Goal: Information Seeking & Learning: Learn about a topic

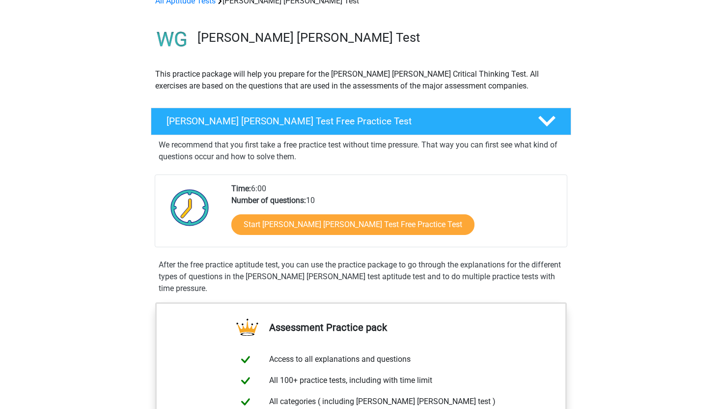
scroll to position [57, 0]
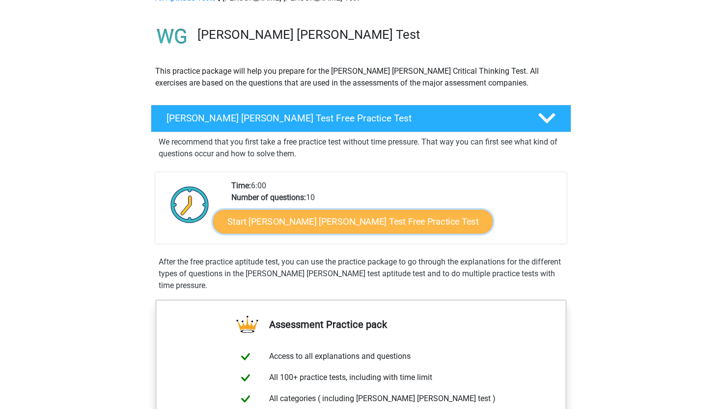
click at [362, 217] on link "Start Watson Glaser Test Free Practice Test" at bounding box center [353, 222] width 280 height 24
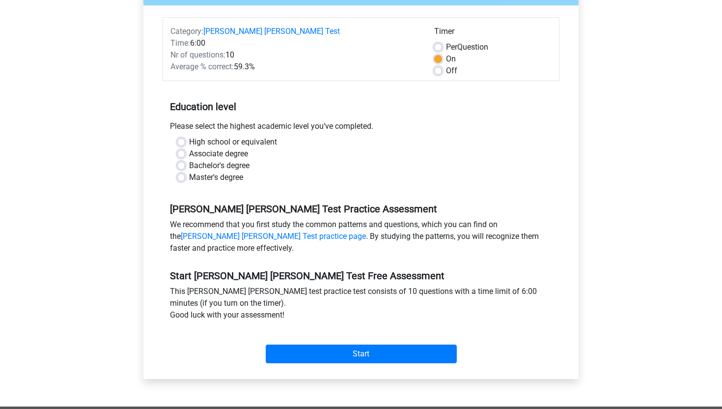
scroll to position [131, 0]
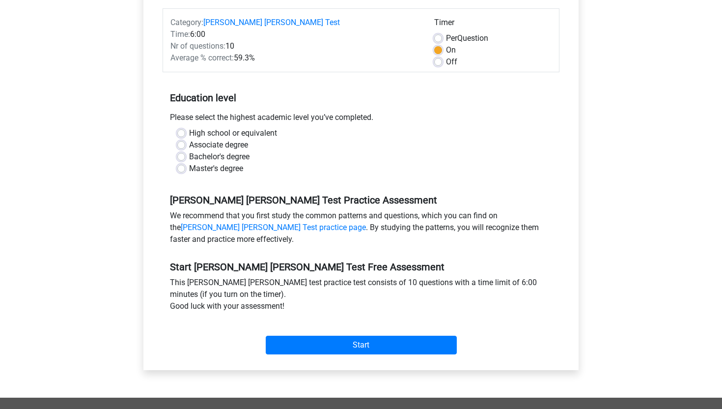
click at [185, 127] on div "High school or equivalent" at bounding box center [360, 133] width 367 height 12
click at [189, 127] on label "High school or equivalent" at bounding box center [233, 133] width 88 height 12
click at [179, 127] on input "High school or equivalent" at bounding box center [181, 132] width 8 height 10
radio input "true"
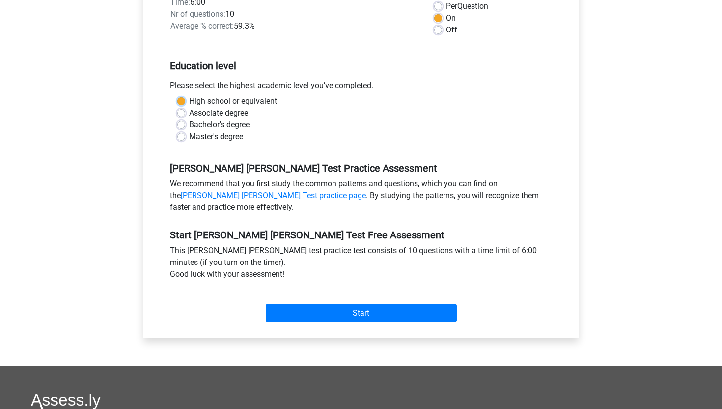
scroll to position [160, 0]
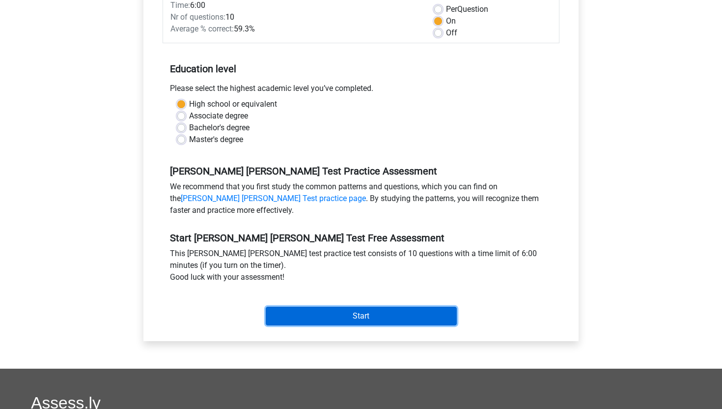
click at [367, 307] on input "Start" at bounding box center [361, 316] width 191 height 19
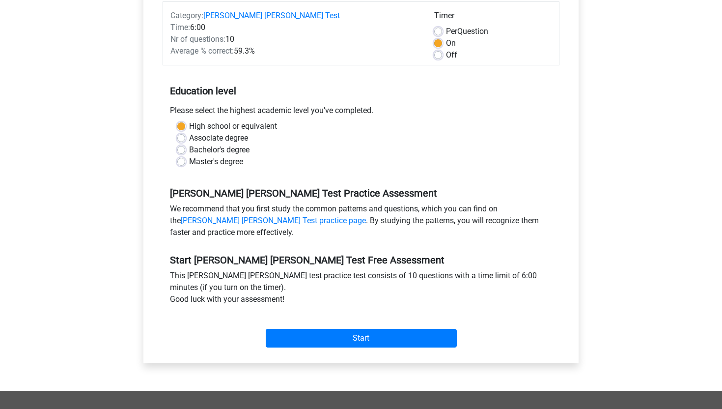
scroll to position [141, 0]
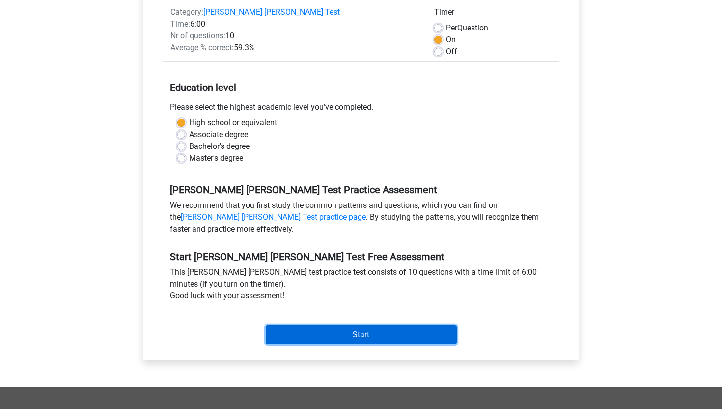
click at [319, 326] on input "Start" at bounding box center [361, 334] width 191 height 19
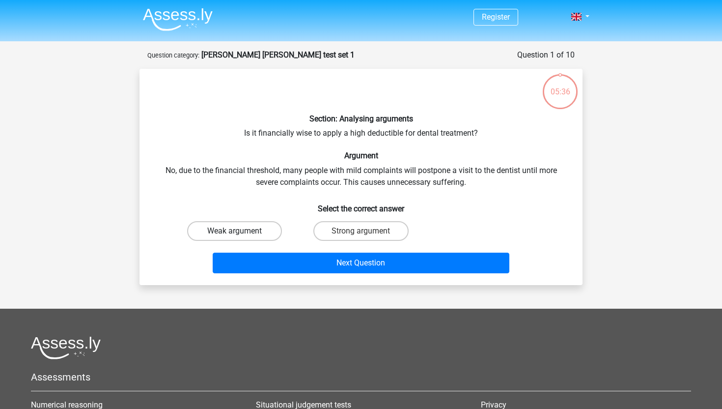
click at [257, 226] on label "Weak argument" at bounding box center [234, 231] width 95 height 20
click at [241, 231] on input "Weak argument" at bounding box center [238, 234] width 6 height 6
radio input "true"
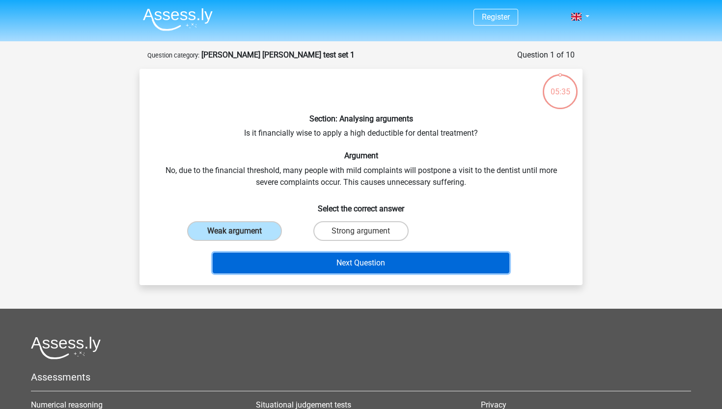
click at [297, 260] on button "Next Question" at bounding box center [361, 263] width 297 height 21
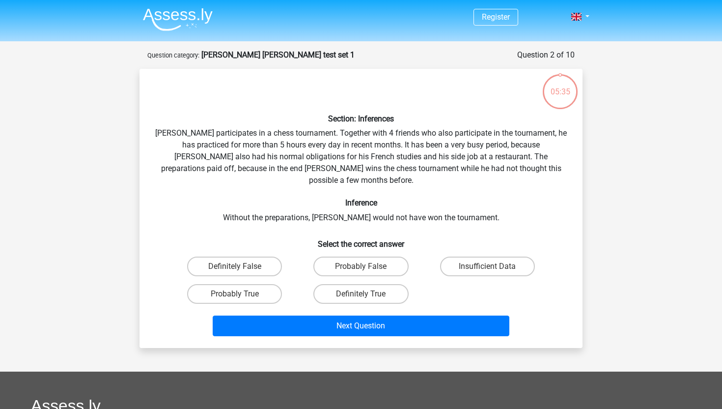
scroll to position [49, 0]
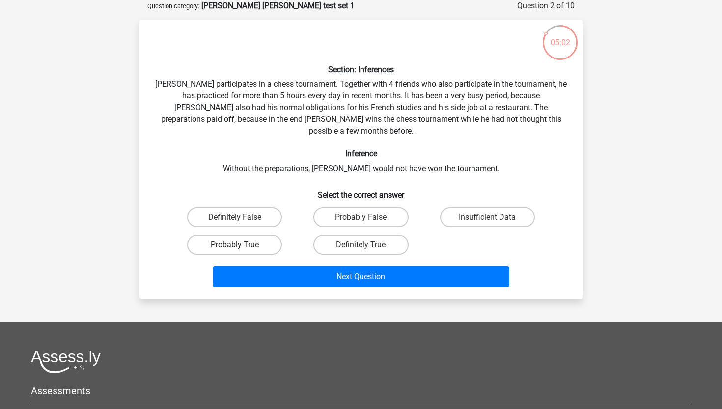
click at [249, 235] on label "Probably True" at bounding box center [234, 245] width 95 height 20
click at [241, 245] on input "Probably True" at bounding box center [238, 248] width 6 height 6
radio input "true"
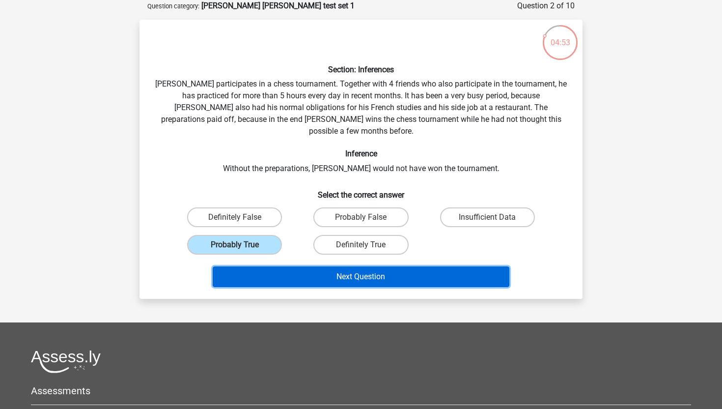
click at [394, 266] on button "Next Question" at bounding box center [361, 276] width 297 height 21
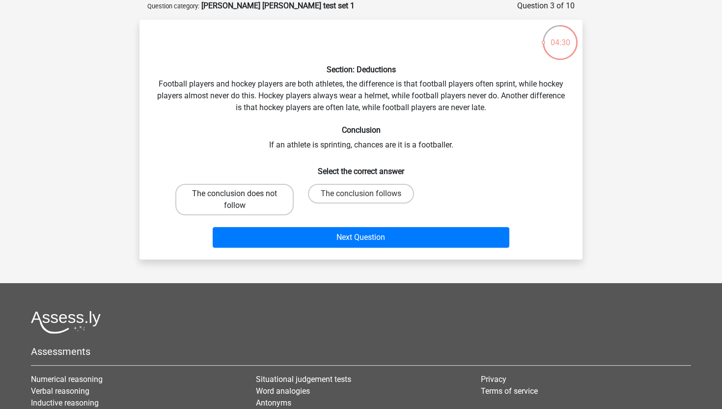
click at [259, 191] on label "The conclusion does not follow" at bounding box center [234, 199] width 118 height 31
click at [241, 194] on input "The conclusion does not follow" at bounding box center [238, 197] width 6 height 6
radio input "true"
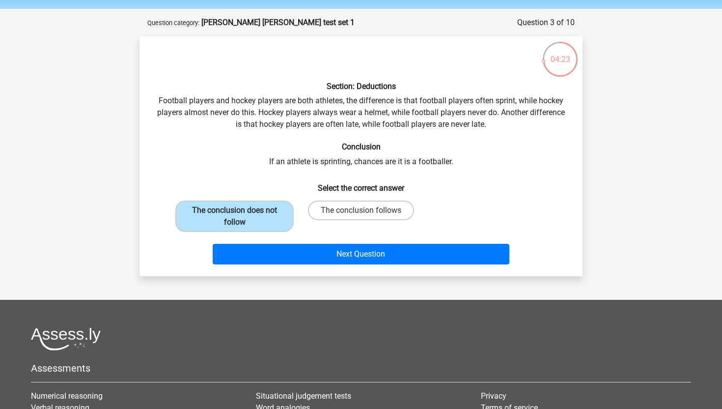
scroll to position [25, 0]
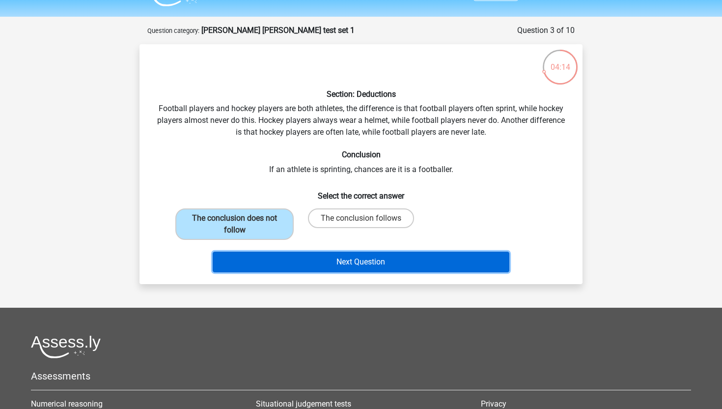
click at [388, 263] on button "Next Question" at bounding box center [361, 262] width 297 height 21
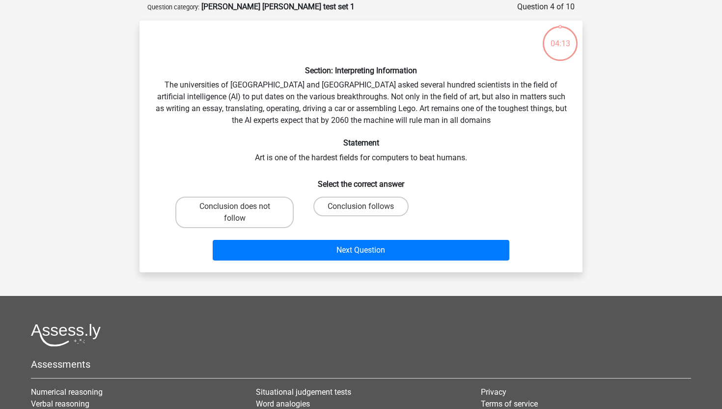
scroll to position [49, 0]
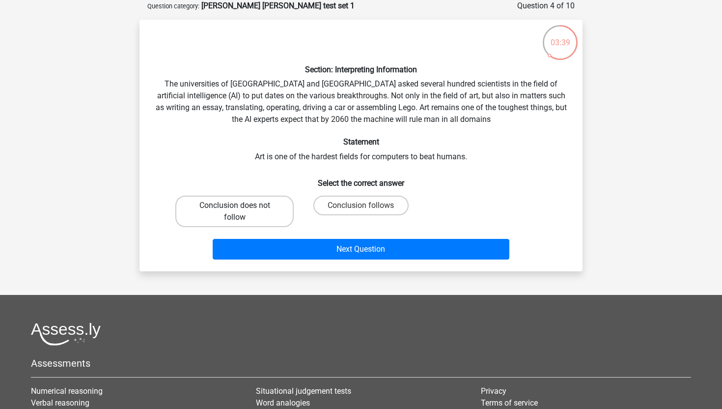
click at [267, 200] on label "Conclusion does not follow" at bounding box center [234, 211] width 118 height 31
click at [241, 205] on input "Conclusion does not follow" at bounding box center [238, 208] width 6 height 6
radio input "true"
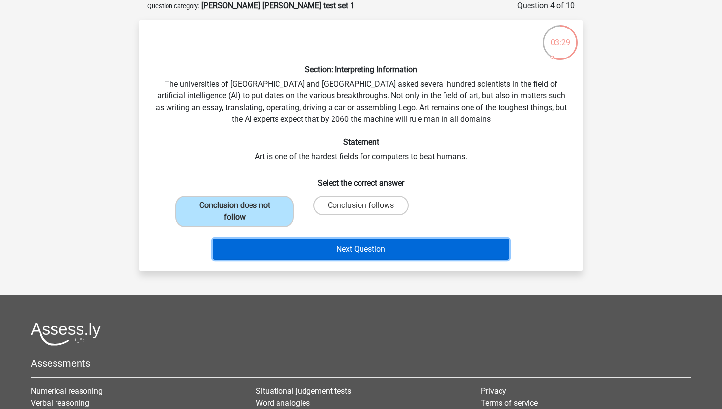
click at [395, 251] on button "Next Question" at bounding box center [361, 249] width 297 height 21
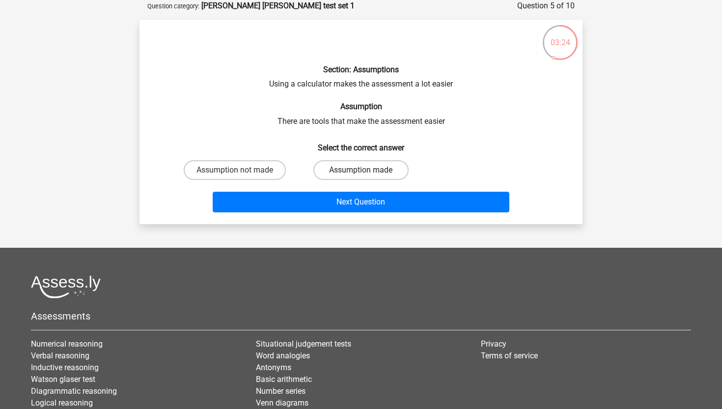
click at [378, 167] on label "Assumption made" at bounding box center [360, 170] width 95 height 20
click at [367, 170] on input "Assumption made" at bounding box center [364, 173] width 6 height 6
radio input "true"
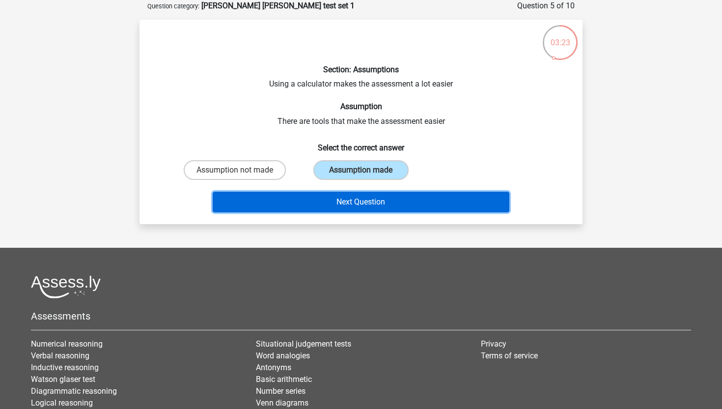
click at [393, 201] on button "Next Question" at bounding box center [361, 202] width 297 height 21
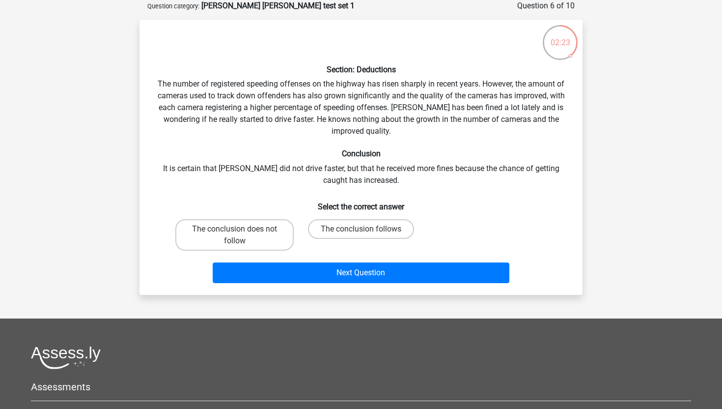
click at [367, 232] on input "The conclusion follows" at bounding box center [364, 232] width 6 height 6
radio input "true"
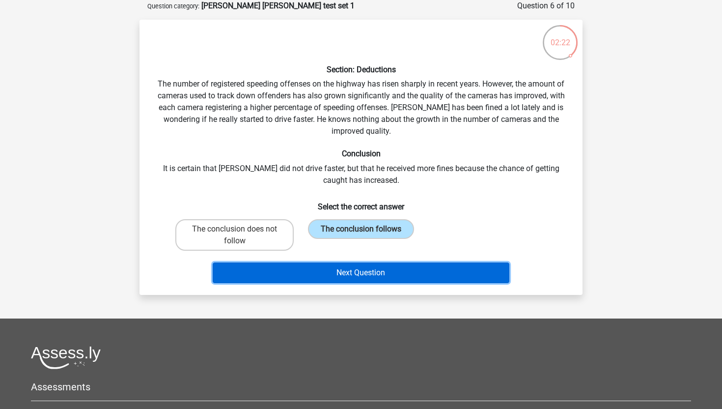
click at [373, 265] on button "Next Question" at bounding box center [361, 272] width 297 height 21
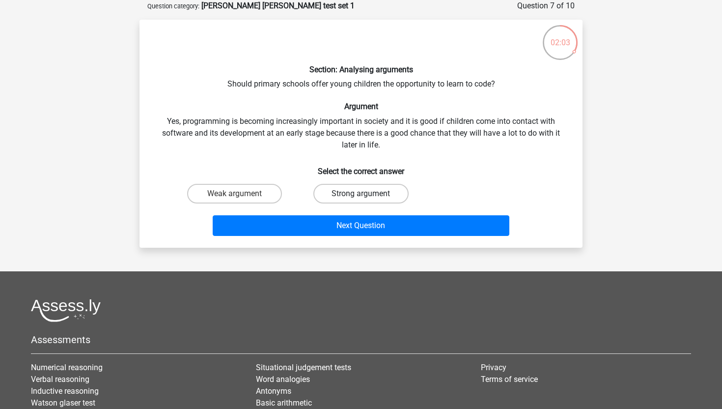
click at [385, 189] on label "Strong argument" at bounding box center [360, 194] width 95 height 20
click at [367, 194] on input "Strong argument" at bounding box center [364, 197] width 6 height 6
radio input "true"
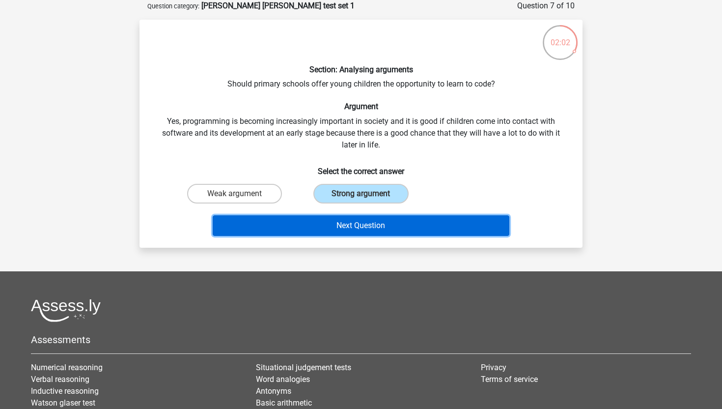
click at [403, 226] on button "Next Question" at bounding box center [361, 225] width 297 height 21
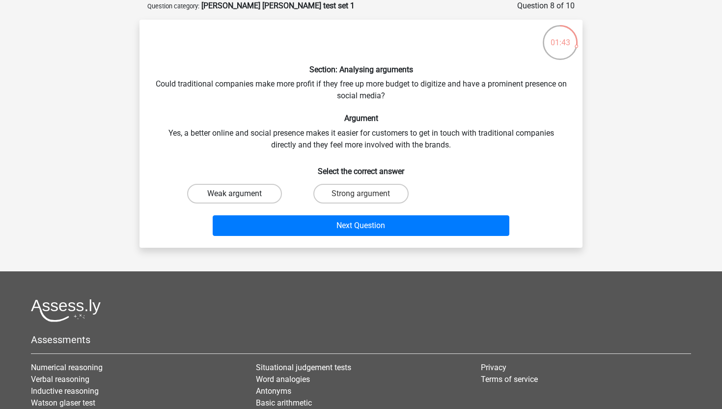
click at [258, 193] on label "Weak argument" at bounding box center [234, 194] width 95 height 20
click at [241, 194] on input "Weak argument" at bounding box center [238, 197] width 6 height 6
radio input "true"
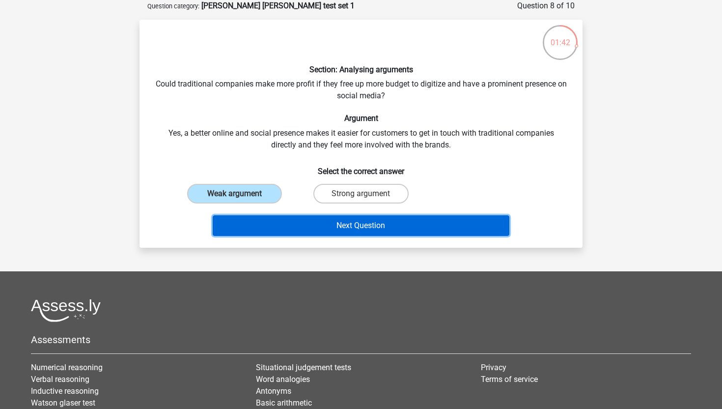
click at [321, 229] on button "Next Question" at bounding box center [361, 225] width 297 height 21
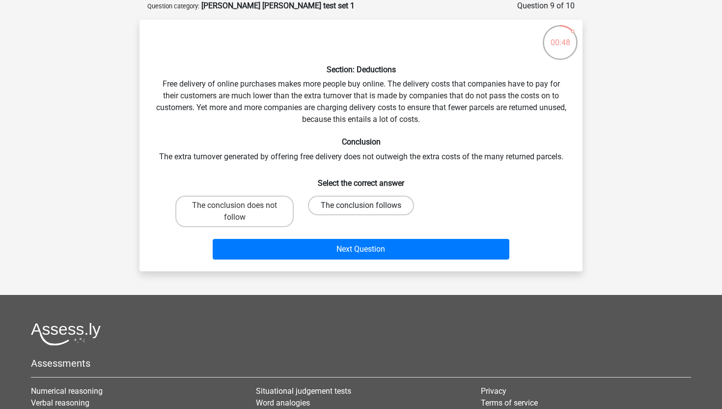
click at [347, 203] on label "The conclusion follows" at bounding box center [361, 206] width 106 height 20
click at [361, 205] on input "The conclusion follows" at bounding box center [364, 208] width 6 height 6
radio input "true"
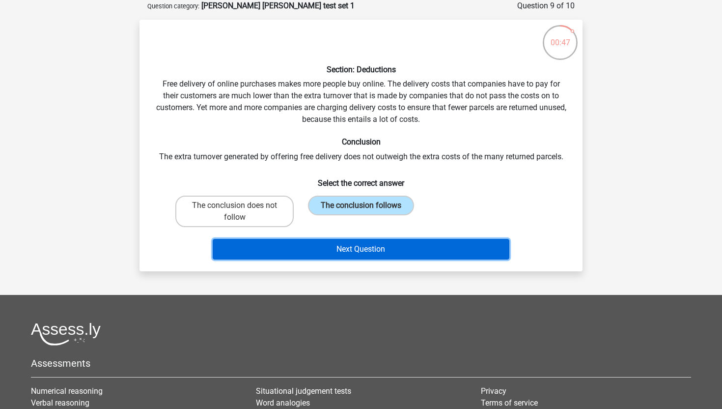
click at [359, 246] on button "Next Question" at bounding box center [361, 249] width 297 height 21
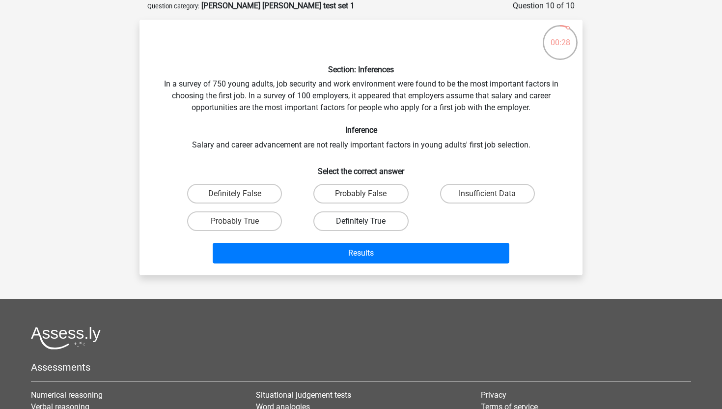
click at [348, 221] on label "Definitely True" at bounding box center [360, 221] width 95 height 20
click at [361, 221] on input "Definitely True" at bounding box center [364, 224] width 6 height 6
radio input "true"
click at [270, 223] on label "Probably True" at bounding box center [234, 221] width 95 height 20
click at [241, 223] on input "Probably True" at bounding box center [238, 224] width 6 height 6
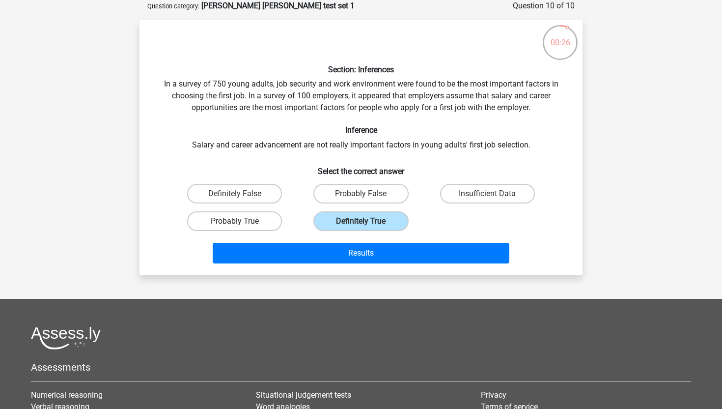
radio input "true"
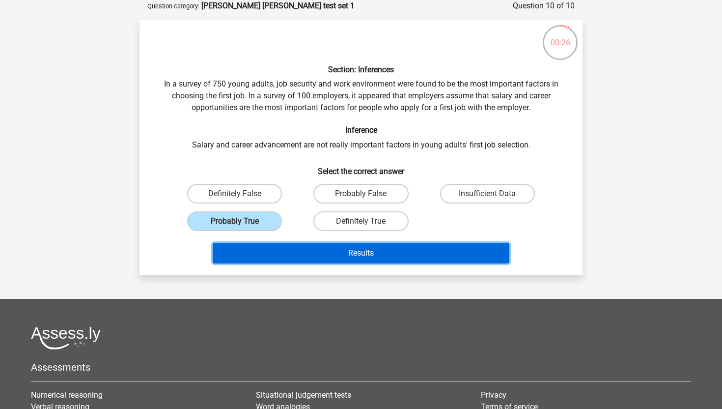
click at [294, 252] on button "Results" at bounding box center [361, 253] width 297 height 21
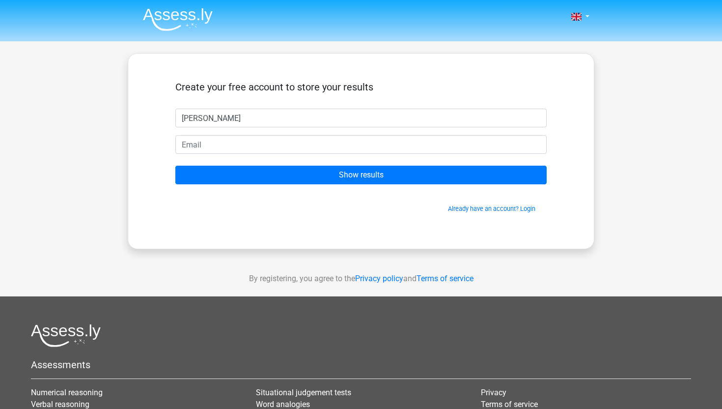
type input "Nicholas"
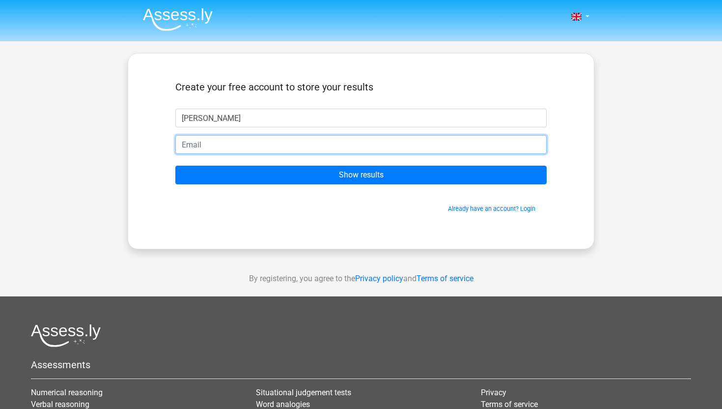
click at [306, 152] on input "email" at bounding box center [360, 144] width 371 height 19
type input "nicholaskozierowski@gmail.com"
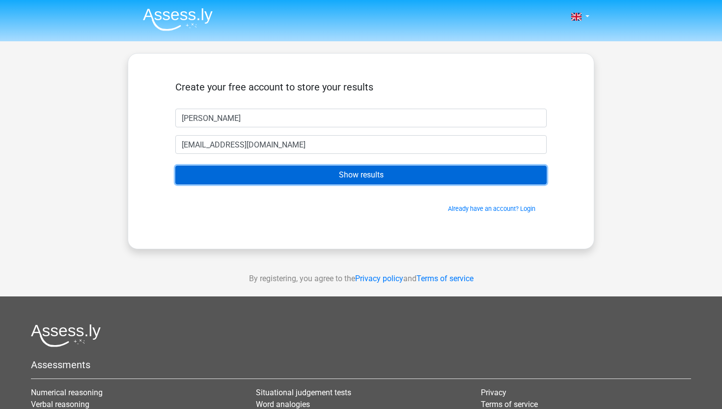
click at [326, 171] on input "Show results" at bounding box center [360, 175] width 371 height 19
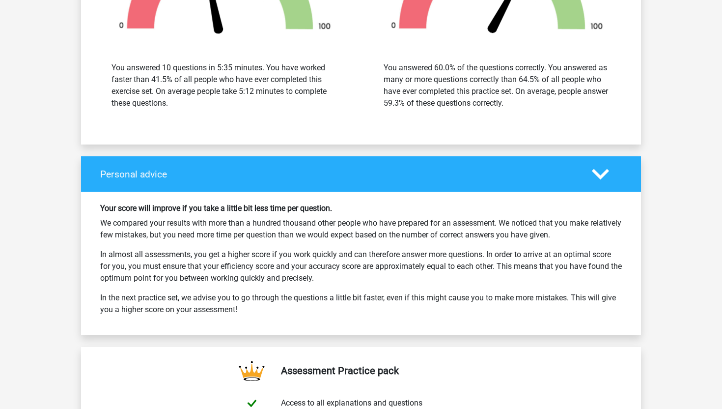
scroll to position [1266, 0]
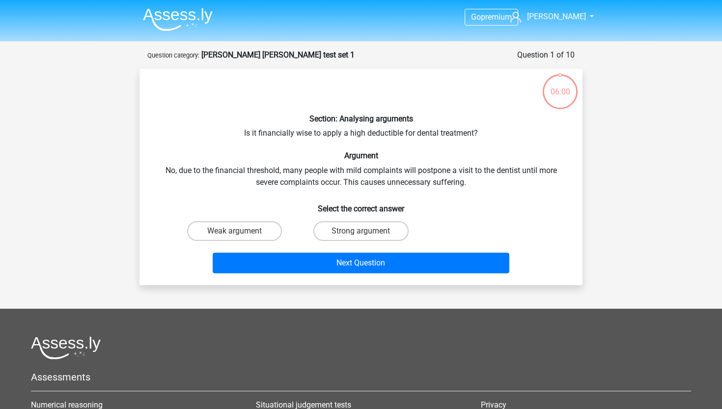
scroll to position [49, 0]
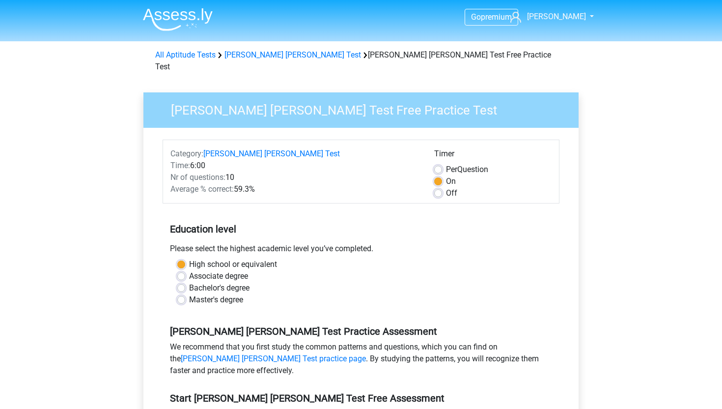
scroll to position [141, 0]
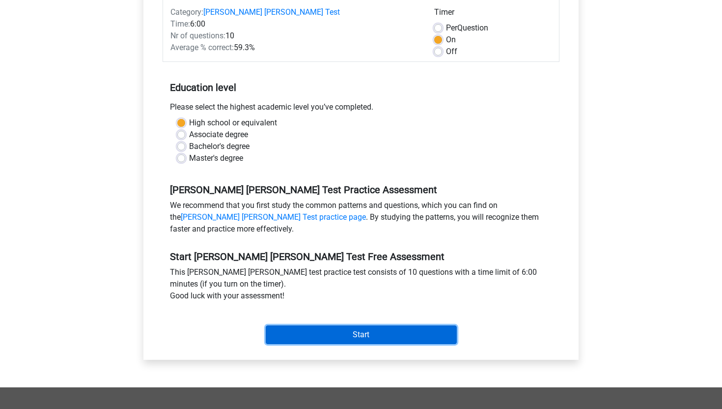
click at [349, 327] on input "Start" at bounding box center [361, 334] width 191 height 19
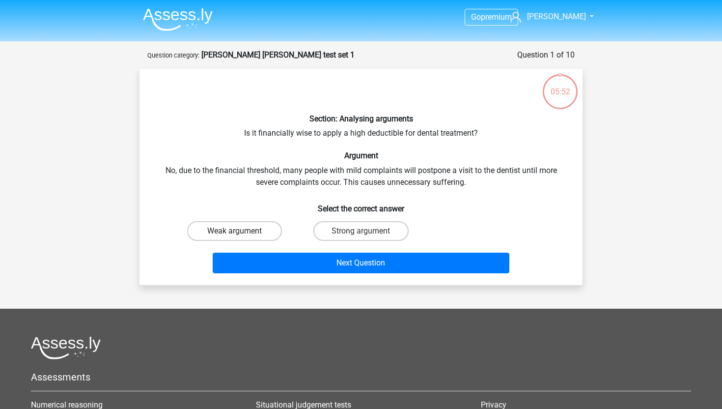
click at [255, 226] on label "Weak argument" at bounding box center [234, 231] width 95 height 20
click at [241, 231] on input "Weak argument" at bounding box center [238, 234] width 6 height 6
radio input "true"
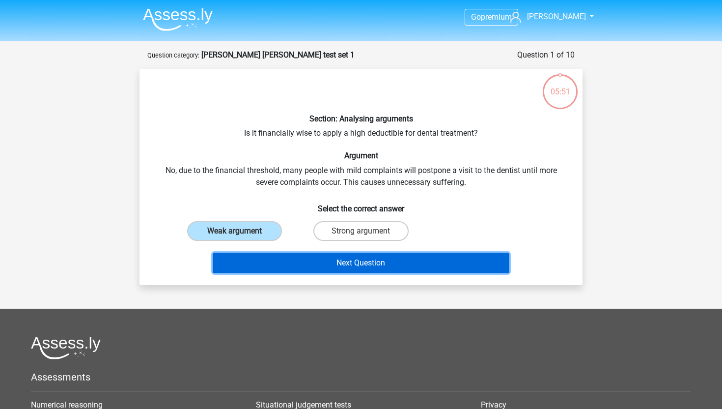
click at [284, 261] on button "Next Question" at bounding box center [361, 263] width 297 height 21
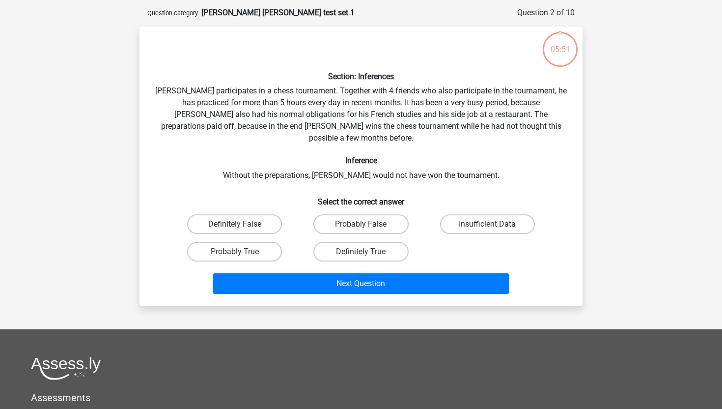
scroll to position [49, 0]
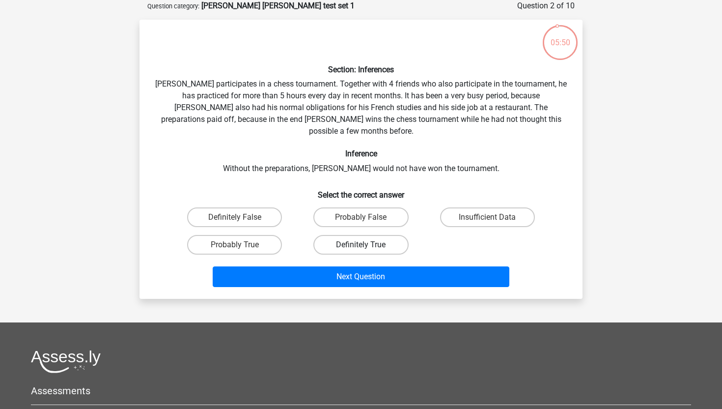
click at [367, 235] on label "Definitely True" at bounding box center [360, 245] width 95 height 20
click at [367, 245] on input "Definitely True" at bounding box center [364, 248] width 6 height 6
radio input "true"
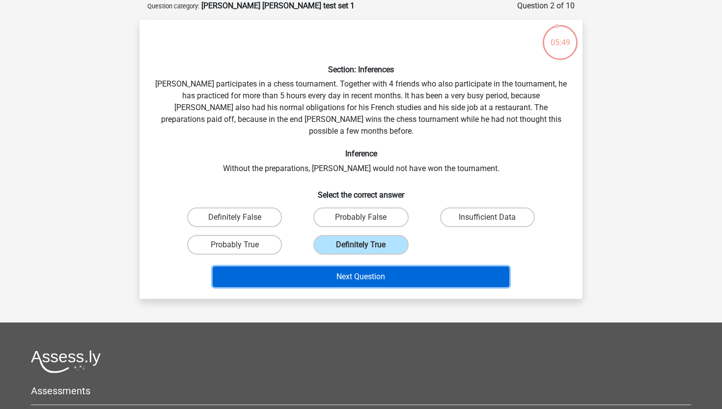
click at [375, 266] on button "Next Question" at bounding box center [361, 276] width 297 height 21
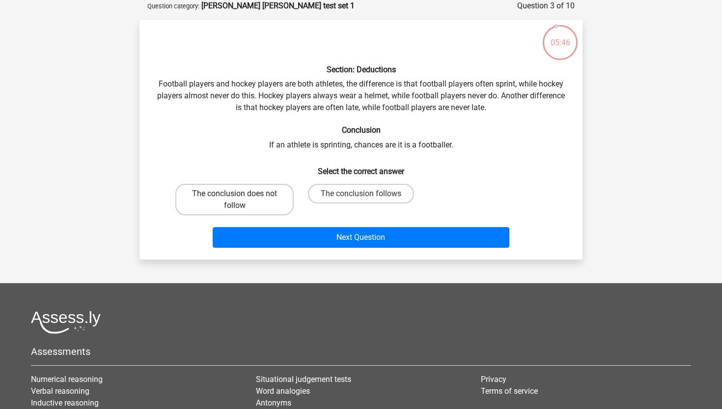
click at [251, 189] on label "The conclusion does not follow" at bounding box center [234, 199] width 118 height 31
click at [241, 194] on input "The conclusion does not follow" at bounding box center [238, 197] width 6 height 6
radio input "true"
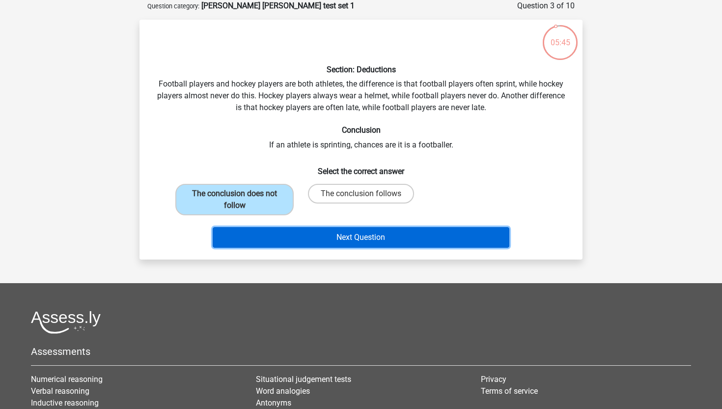
click at [307, 227] on button "Next Question" at bounding box center [361, 237] width 297 height 21
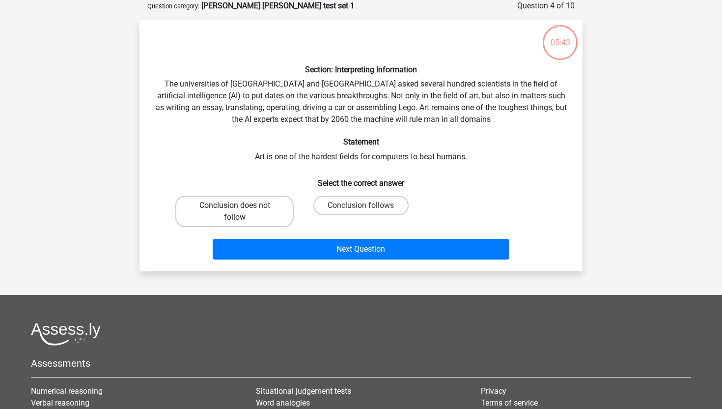
click at [262, 208] on label "Conclusion does not follow" at bounding box center [234, 211] width 118 height 31
click at [241, 208] on input "Conclusion does not follow" at bounding box center [238, 208] width 6 height 6
radio input "true"
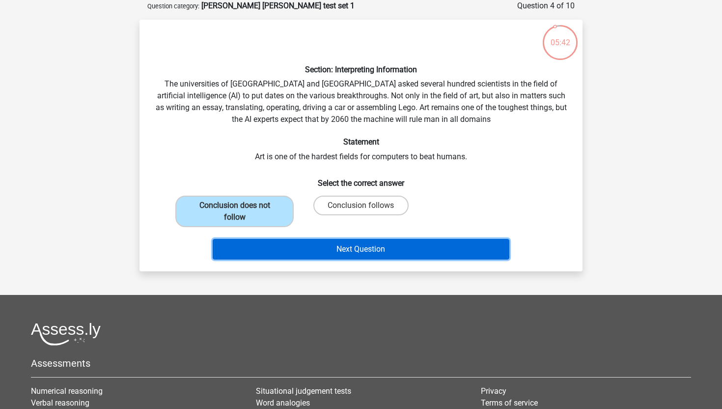
click at [281, 244] on button "Next Question" at bounding box center [361, 249] width 297 height 21
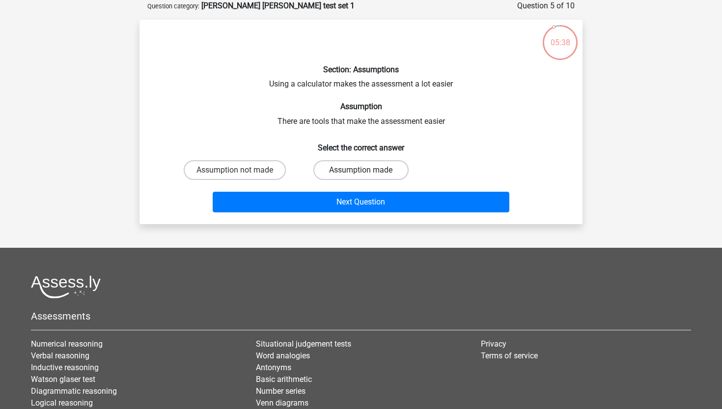
click at [336, 169] on label "Assumption made" at bounding box center [360, 170] width 95 height 20
click at [361, 170] on input "Assumption made" at bounding box center [364, 173] width 6 height 6
radio input "true"
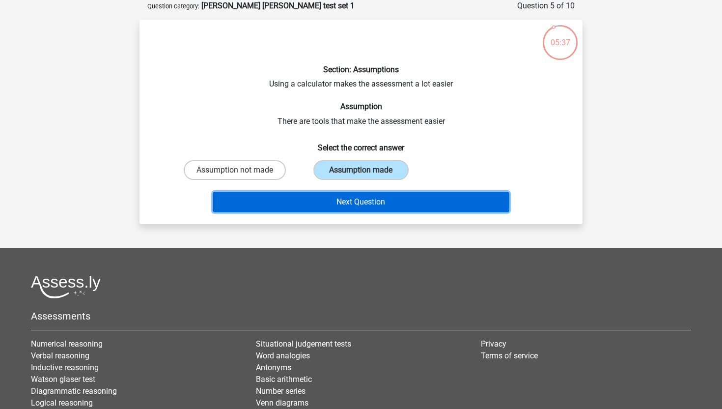
click at [341, 198] on button "Next Question" at bounding box center [361, 202] width 297 height 21
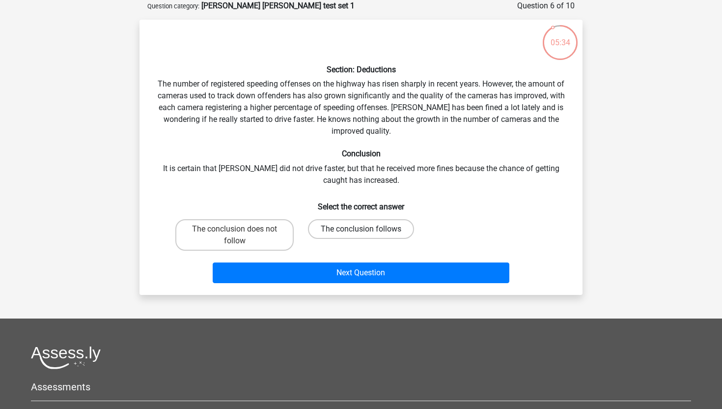
click at [349, 224] on label "The conclusion follows" at bounding box center [361, 229] width 106 height 20
click at [361, 229] on input "The conclusion follows" at bounding box center [364, 232] width 6 height 6
radio input "true"
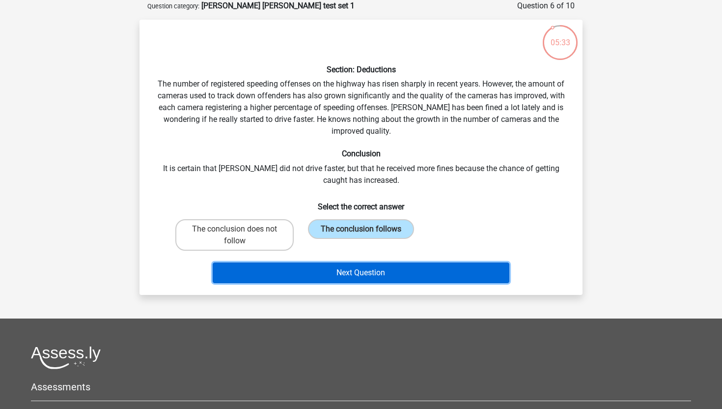
click at [367, 274] on button "Next Question" at bounding box center [361, 272] width 297 height 21
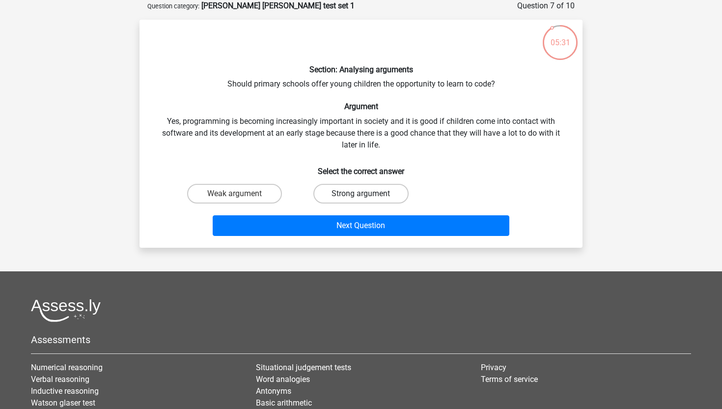
click at [343, 192] on label "Strong argument" at bounding box center [360, 194] width 95 height 20
click at [361, 194] on input "Strong argument" at bounding box center [364, 197] width 6 height 6
radio input "true"
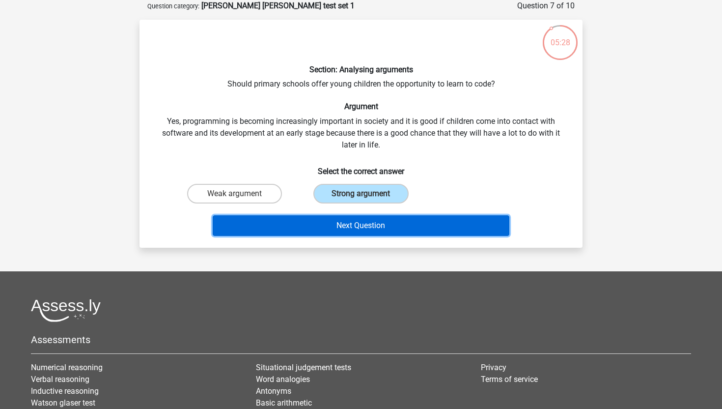
click at [319, 226] on button "Next Question" at bounding box center [361, 225] width 297 height 21
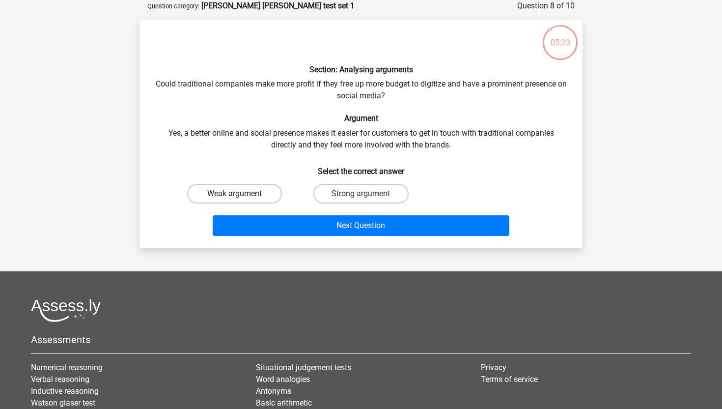
click at [264, 196] on label "Weak argument" at bounding box center [234, 194] width 95 height 20
click at [241, 196] on input "Weak argument" at bounding box center [238, 197] width 6 height 6
radio input "true"
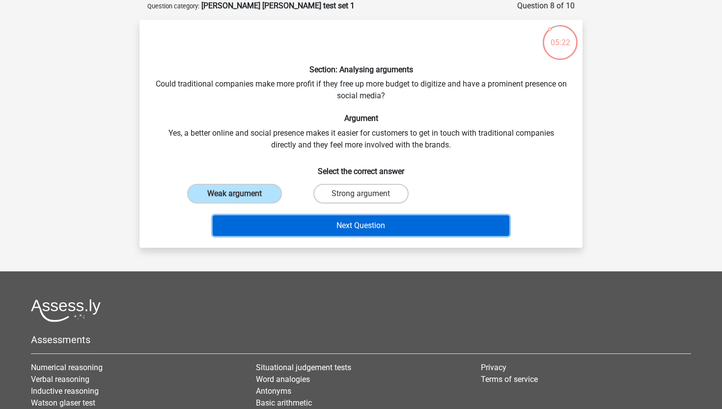
click at [344, 223] on button "Next Question" at bounding box center [361, 225] width 297 height 21
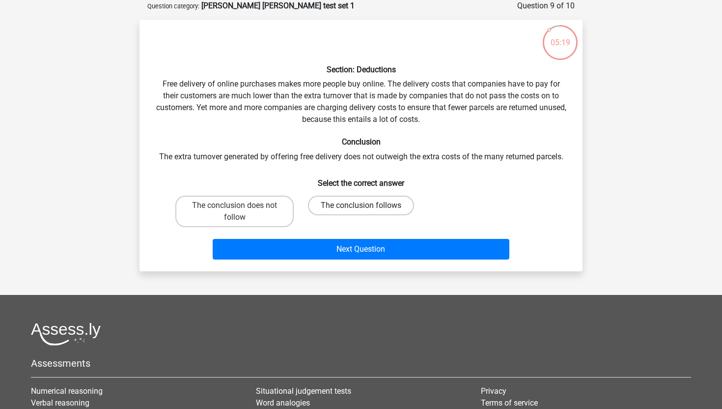
click at [333, 209] on label "The conclusion follows" at bounding box center [361, 206] width 106 height 20
click at [361, 209] on input "The conclusion follows" at bounding box center [364, 208] width 6 height 6
radio input "true"
click at [264, 202] on label "The conclusion does not follow" at bounding box center [234, 211] width 118 height 31
click at [241, 205] on input "The conclusion does not follow" at bounding box center [238, 208] width 6 height 6
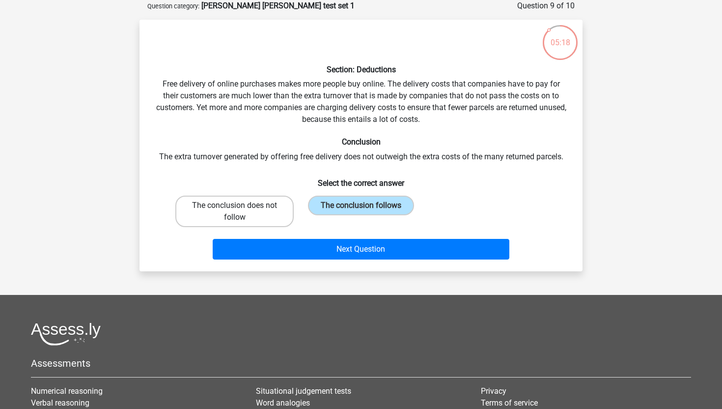
radio input "true"
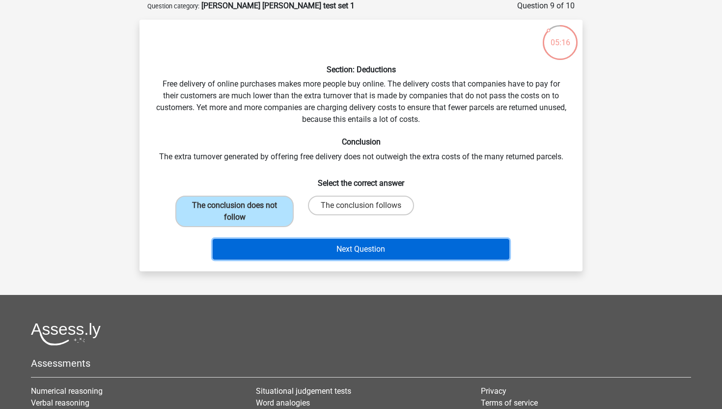
click at [305, 247] on button "Next Question" at bounding box center [361, 249] width 297 height 21
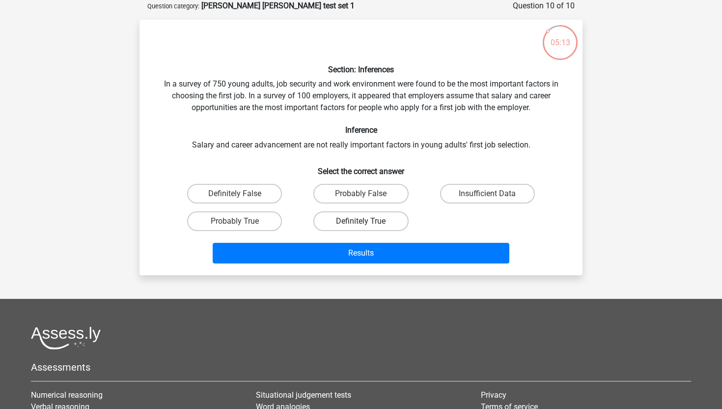
click at [330, 220] on label "Definitely True" at bounding box center [360, 221] width 95 height 20
click at [361, 221] on input "Definitely True" at bounding box center [364, 224] width 6 height 6
radio input "true"
click at [264, 217] on label "Probably True" at bounding box center [234, 221] width 95 height 20
click at [241, 221] on input "Probably True" at bounding box center [238, 224] width 6 height 6
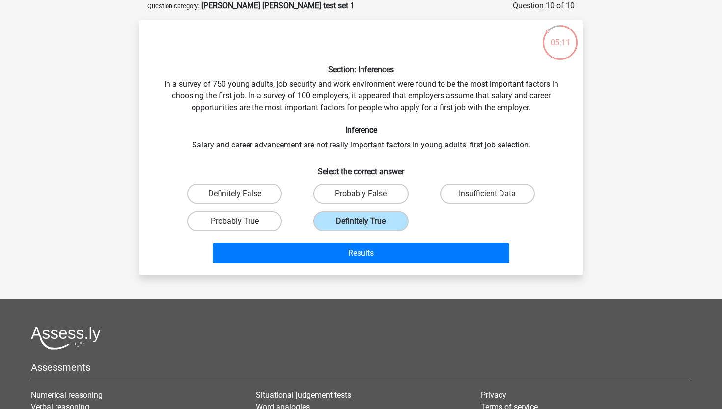
radio input "true"
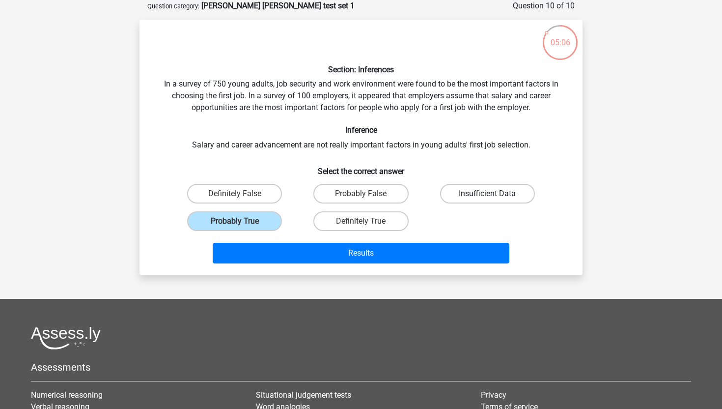
click at [466, 187] on label "Insufficient Data" at bounding box center [487, 194] width 95 height 20
click at [487, 194] on input "Insufficient Data" at bounding box center [490, 197] width 6 height 6
radio input "true"
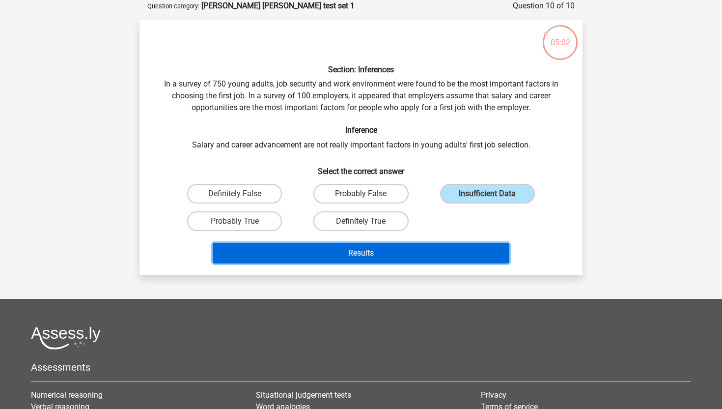
click at [412, 250] on button "Results" at bounding box center [361, 253] width 297 height 21
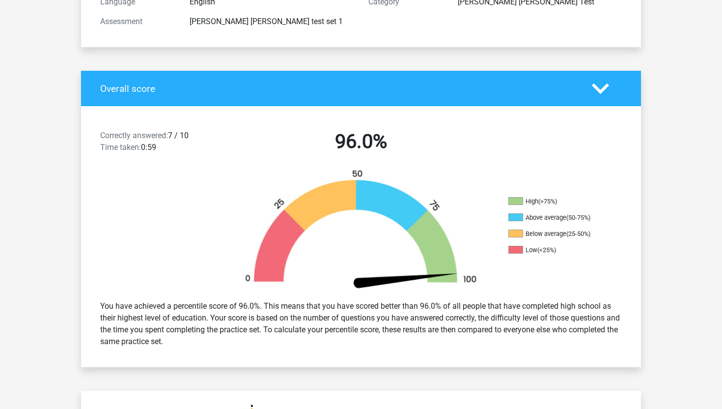
scroll to position [151, 0]
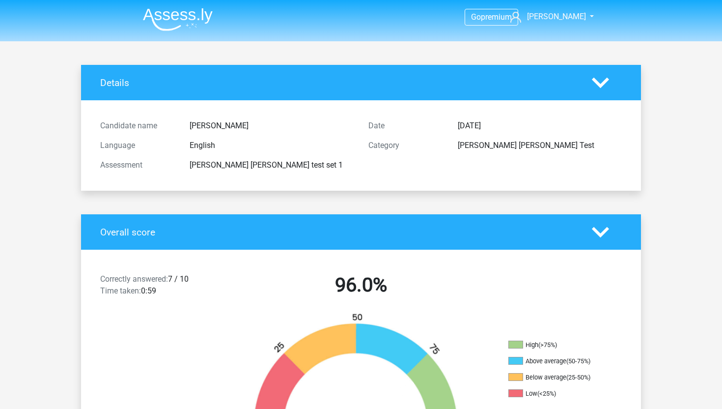
scroll to position [151, 0]
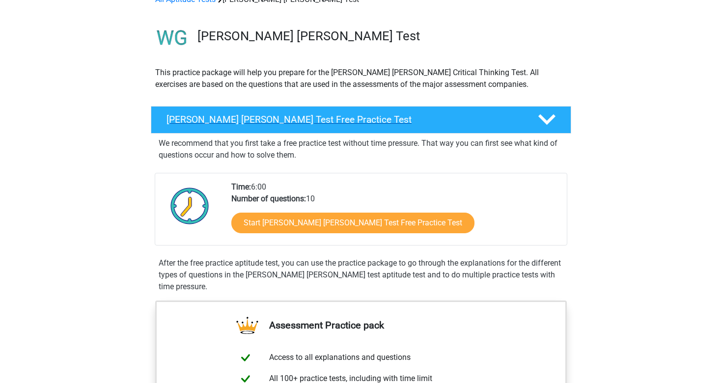
scroll to position [60, 0]
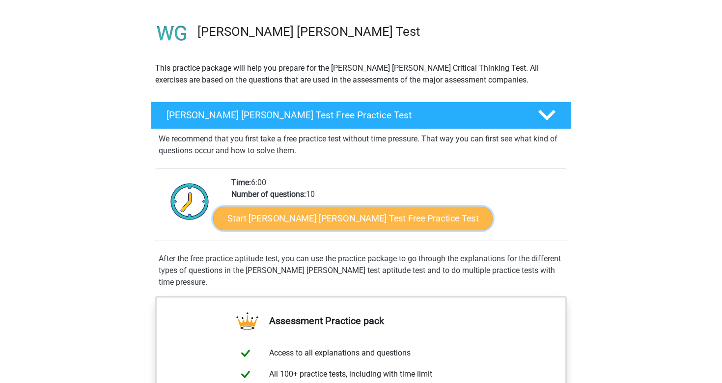
click at [366, 220] on link "Start Watson Glaser Test Free Practice Test" at bounding box center [353, 219] width 280 height 24
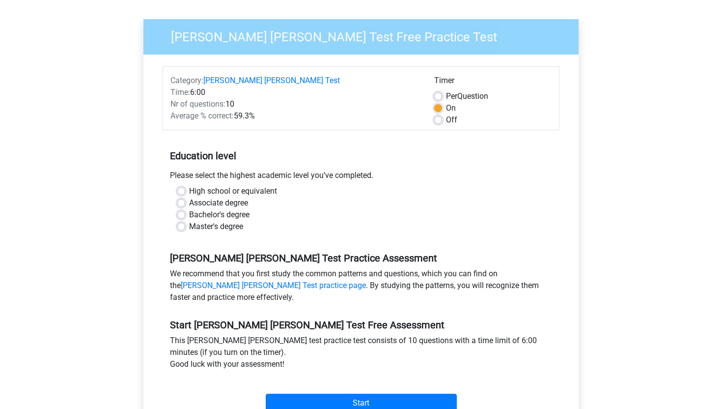
scroll to position [79, 0]
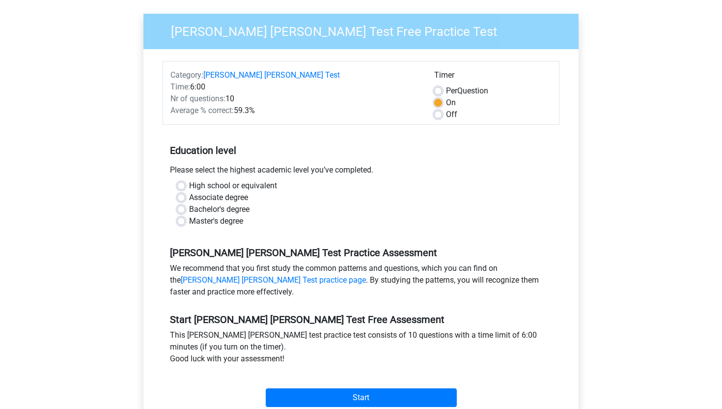
click at [189, 180] on label "High school or equivalent" at bounding box center [233, 186] width 88 height 12
click at [179, 180] on input "High school or equivalent" at bounding box center [181, 185] width 8 height 10
radio input "true"
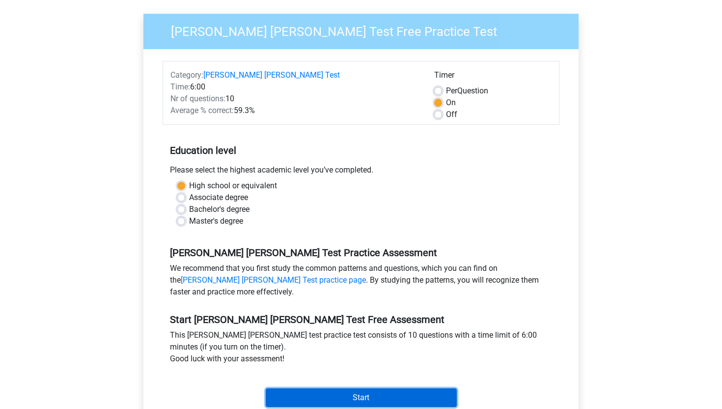
click at [325, 388] on input "Start" at bounding box center [361, 397] width 191 height 19
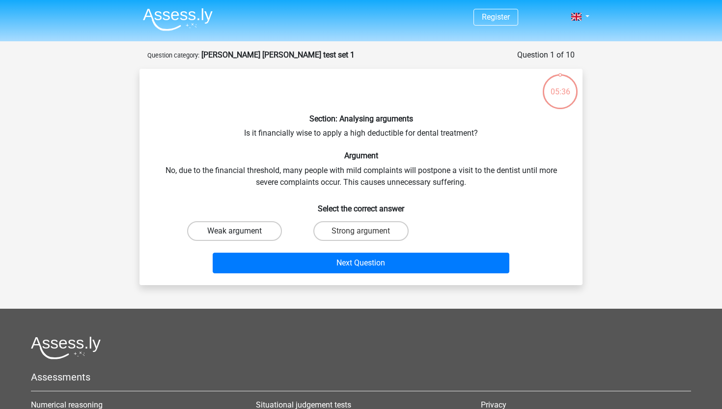
click at [268, 228] on label "Weak argument" at bounding box center [234, 231] width 95 height 20
click at [241, 231] on input "Weak argument" at bounding box center [238, 234] width 6 height 6
radio input "true"
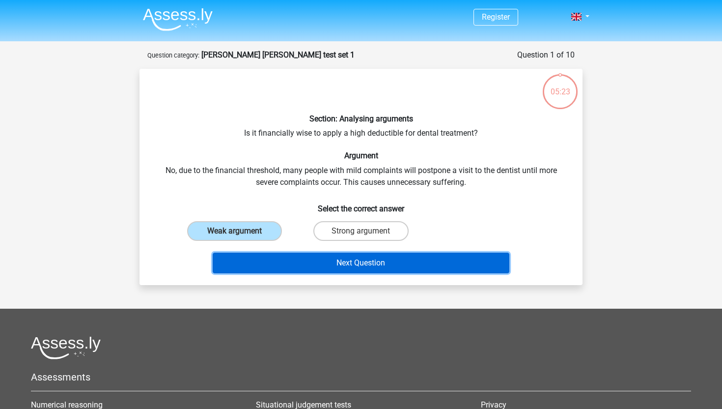
click at [292, 256] on button "Next Question" at bounding box center [361, 263] width 297 height 21
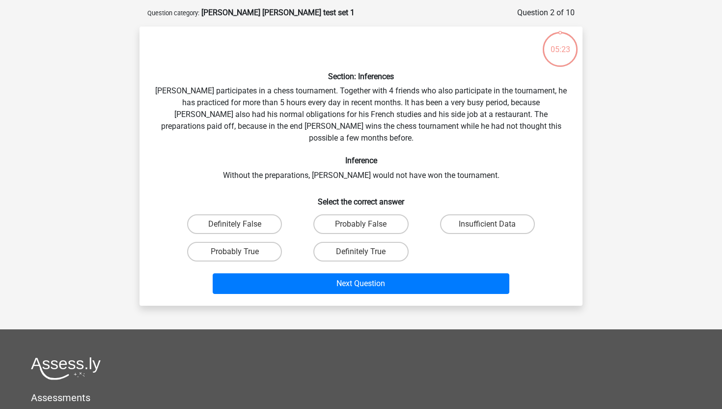
scroll to position [49, 0]
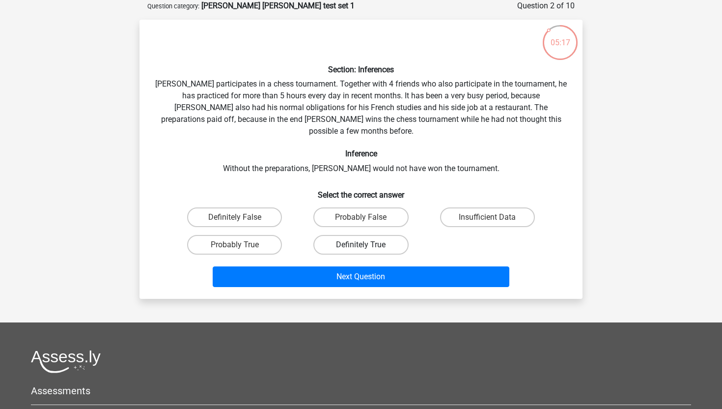
click at [377, 235] on label "Definitely True" at bounding box center [360, 245] width 95 height 20
click at [367, 245] on input "Definitely True" at bounding box center [364, 248] width 6 height 6
radio input "true"
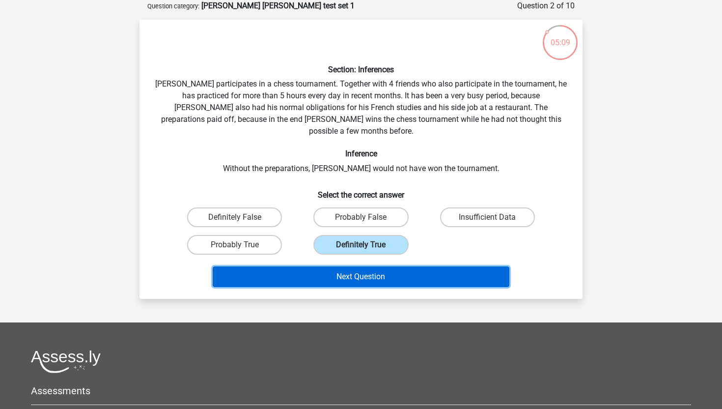
click at [383, 266] on button "Next Question" at bounding box center [361, 276] width 297 height 21
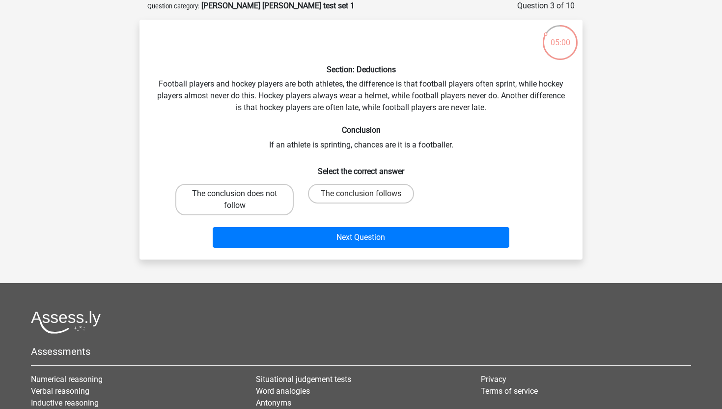
click at [271, 203] on label "The conclusion does not follow" at bounding box center [234, 199] width 118 height 31
click at [241, 200] on input "The conclusion does not follow" at bounding box center [238, 197] width 6 height 6
radio input "true"
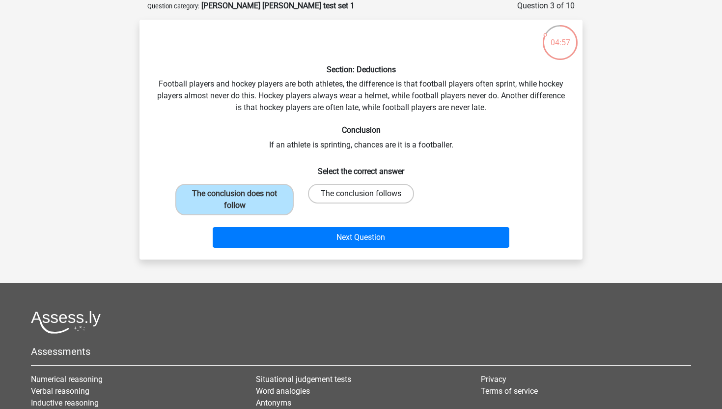
click at [384, 188] on label "The conclusion follows" at bounding box center [361, 194] width 106 height 20
click at [367, 194] on input "The conclusion follows" at bounding box center [364, 197] width 6 height 6
radio input "true"
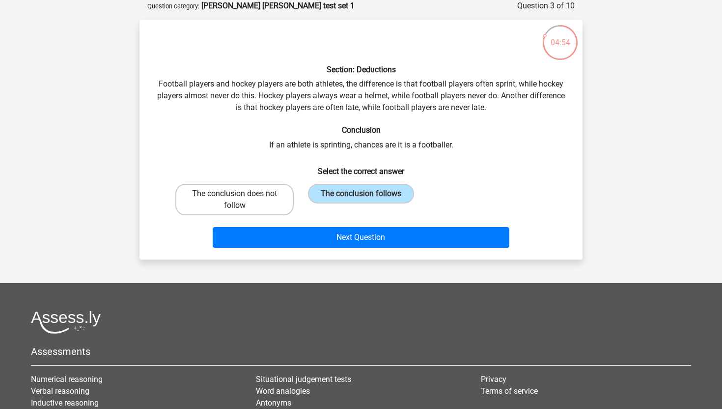
click at [269, 188] on label "The conclusion does not follow" at bounding box center [234, 199] width 118 height 31
click at [241, 194] on input "The conclusion does not follow" at bounding box center [238, 197] width 6 height 6
radio input "true"
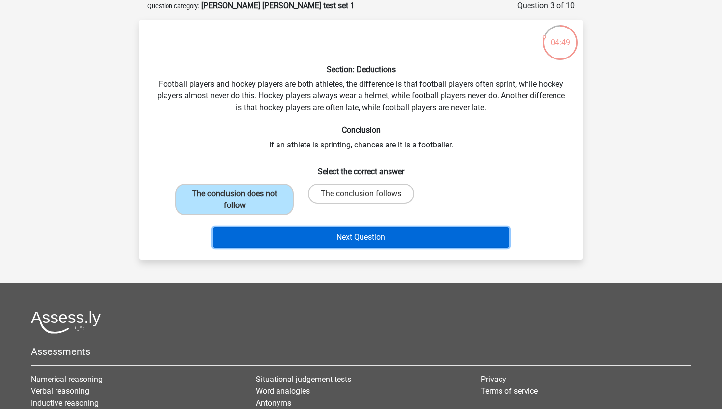
click at [308, 233] on button "Next Question" at bounding box center [361, 237] width 297 height 21
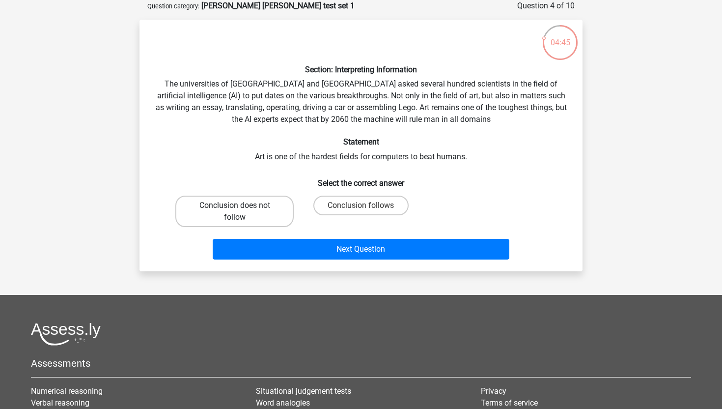
click at [284, 214] on label "Conclusion does not follow" at bounding box center [234, 211] width 118 height 31
click at [241, 212] on input "Conclusion does not follow" at bounding box center [238, 208] width 6 height 6
radio input "true"
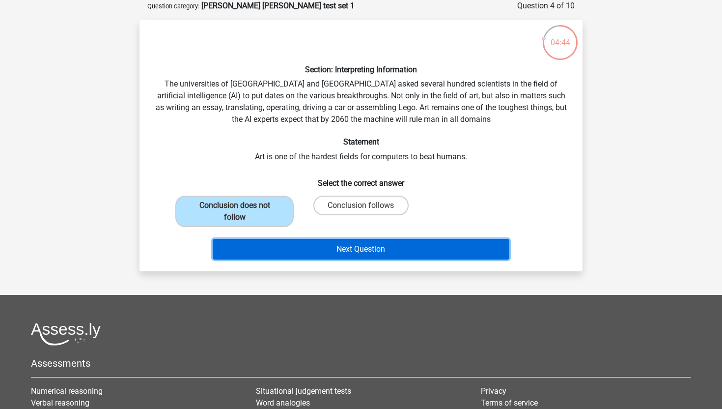
click at [309, 243] on button "Next Question" at bounding box center [361, 249] width 297 height 21
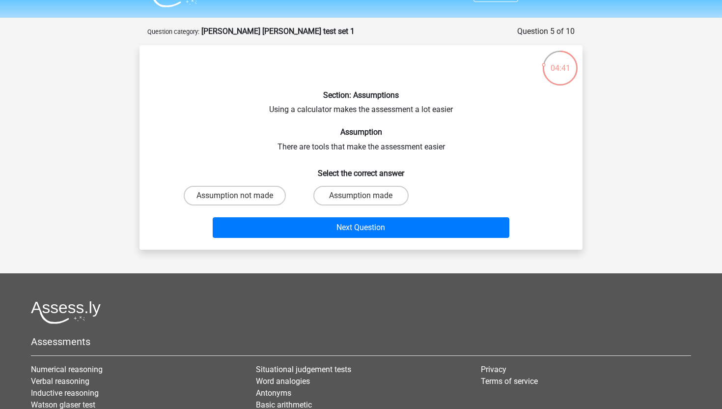
scroll to position [20, 0]
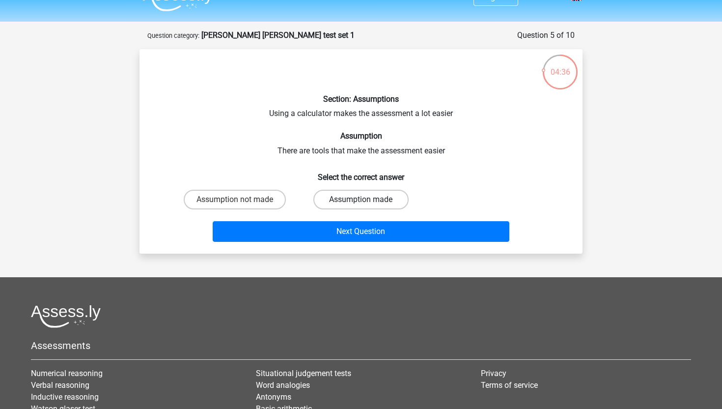
click at [370, 198] on label "Assumption made" at bounding box center [360, 200] width 95 height 20
click at [367, 199] on input "Assumption made" at bounding box center [364, 202] width 6 height 6
radio input "true"
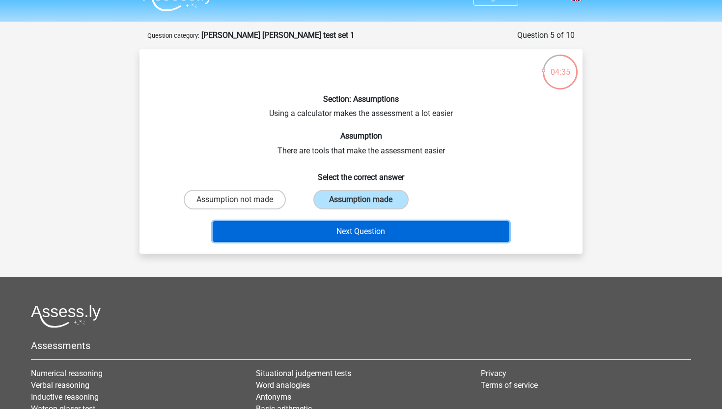
click at [387, 236] on button "Next Question" at bounding box center [361, 231] width 297 height 21
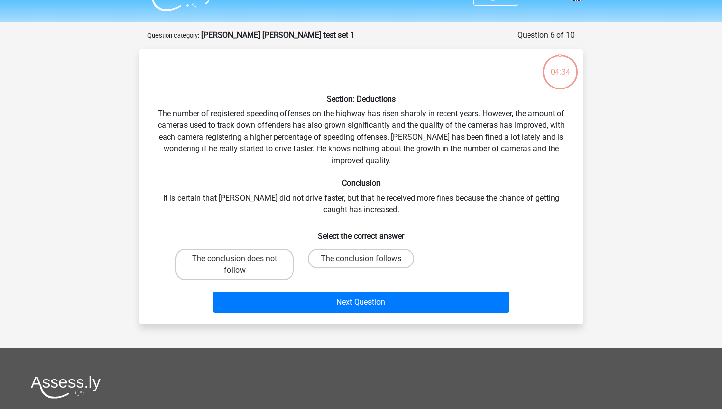
scroll to position [49, 0]
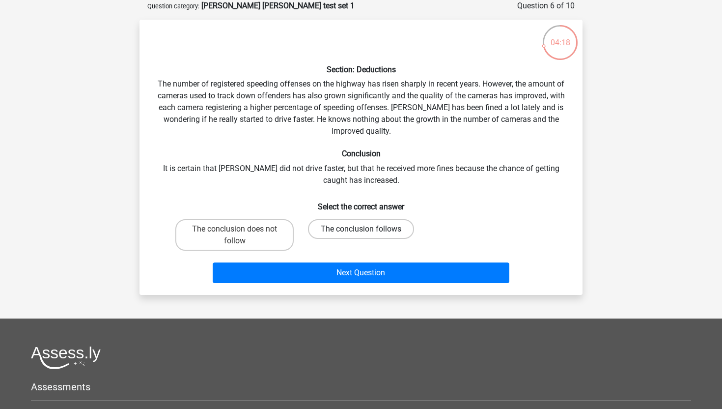
click at [392, 229] on label "The conclusion follows" at bounding box center [361, 229] width 106 height 20
click at [367, 229] on input "The conclusion follows" at bounding box center [364, 232] width 6 height 6
radio input "true"
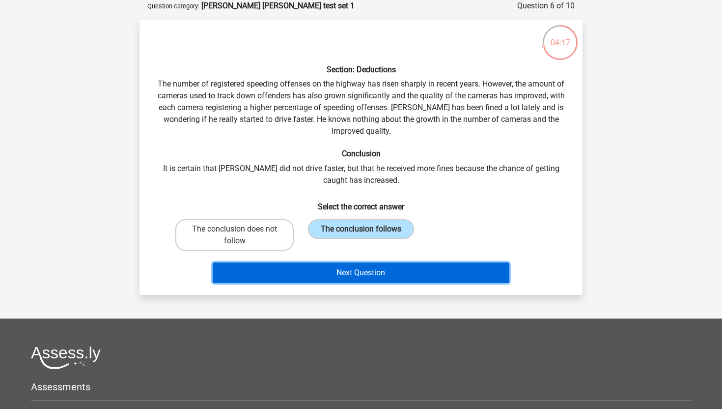
click at [394, 264] on button "Next Question" at bounding box center [361, 272] width 297 height 21
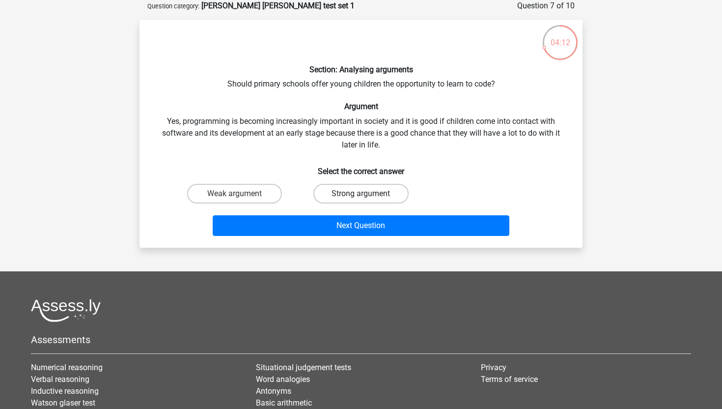
click at [385, 194] on label "Strong argument" at bounding box center [360, 194] width 95 height 20
click at [367, 194] on input "Strong argument" at bounding box center [364, 197] width 6 height 6
radio input "true"
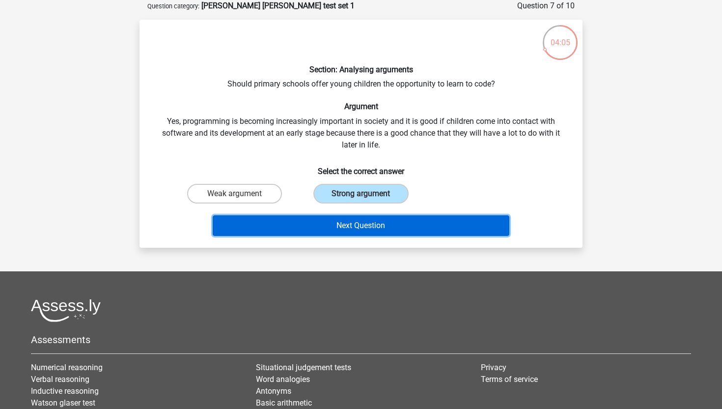
click at [421, 219] on button "Next Question" at bounding box center [361, 225] width 297 height 21
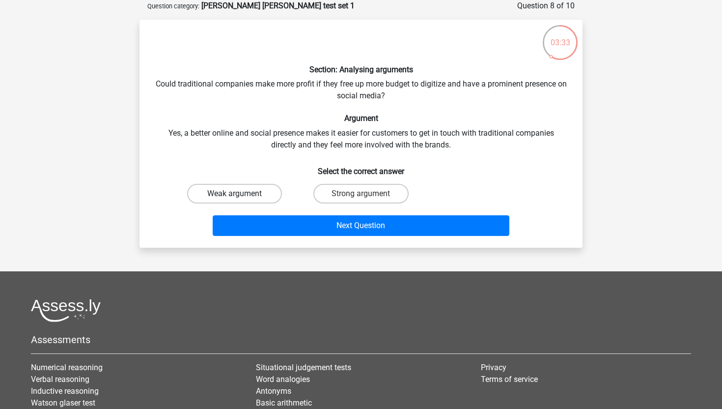
click at [260, 189] on label "Weak argument" at bounding box center [234, 194] width 95 height 20
click at [241, 194] on input "Weak argument" at bounding box center [238, 197] width 6 height 6
radio input "true"
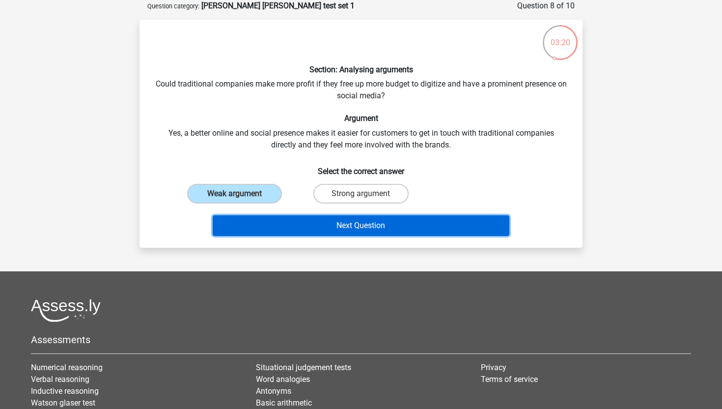
click at [366, 221] on button "Next Question" at bounding box center [361, 225] width 297 height 21
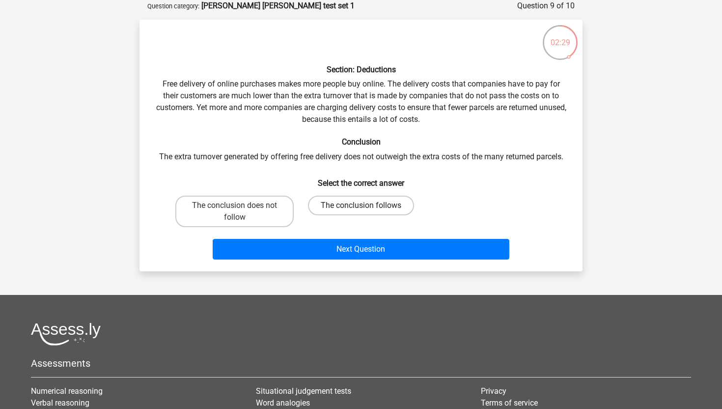
click at [348, 205] on label "The conclusion follows" at bounding box center [361, 206] width 106 height 20
click at [361, 205] on input "The conclusion follows" at bounding box center [364, 208] width 6 height 6
radio input "true"
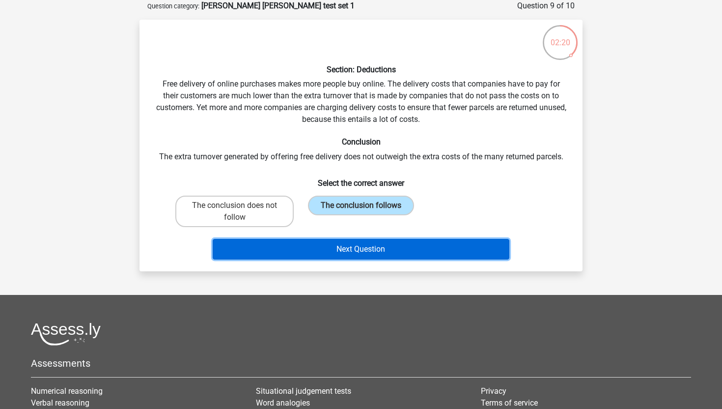
click at [397, 247] on button "Next Question" at bounding box center [361, 249] width 297 height 21
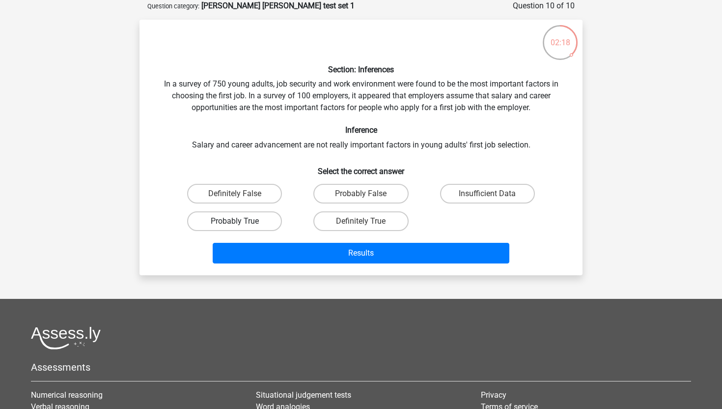
click at [272, 219] on label "Probably True" at bounding box center [234, 221] width 95 height 20
click at [241, 221] on input "Probably True" at bounding box center [238, 224] width 6 height 6
radio input "true"
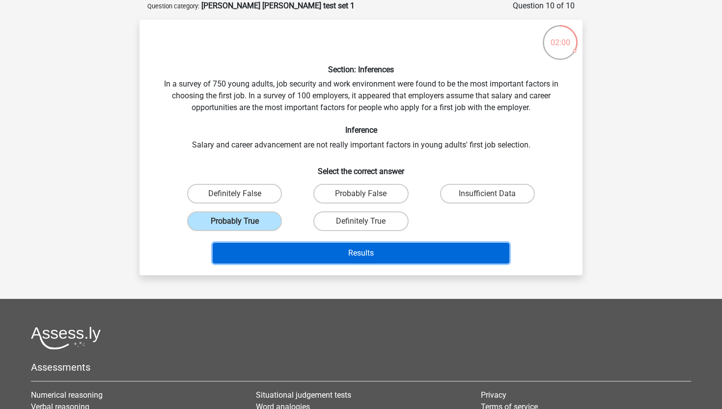
click at [405, 245] on button "Results" at bounding box center [361, 253] width 297 height 21
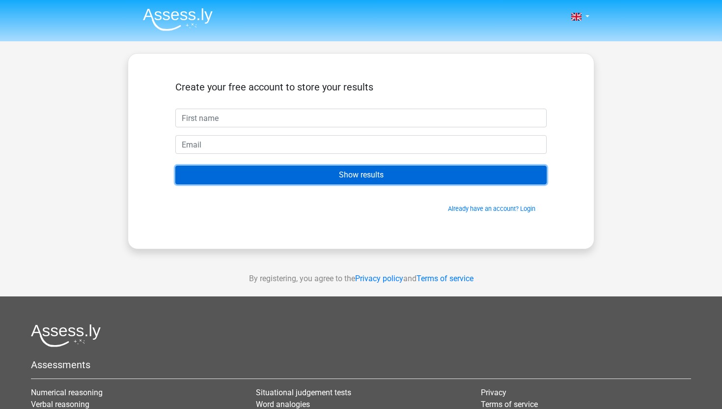
click at [361, 169] on input "Show results" at bounding box center [360, 175] width 371 height 19
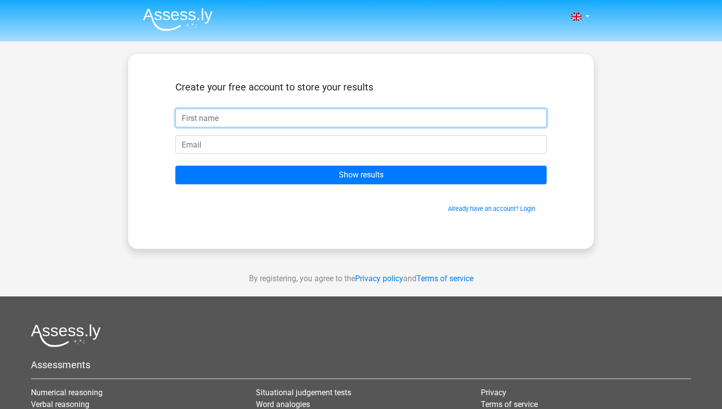
click at [294, 112] on input "text" at bounding box center [360, 118] width 371 height 19
type input "[PERSON_NAME]"
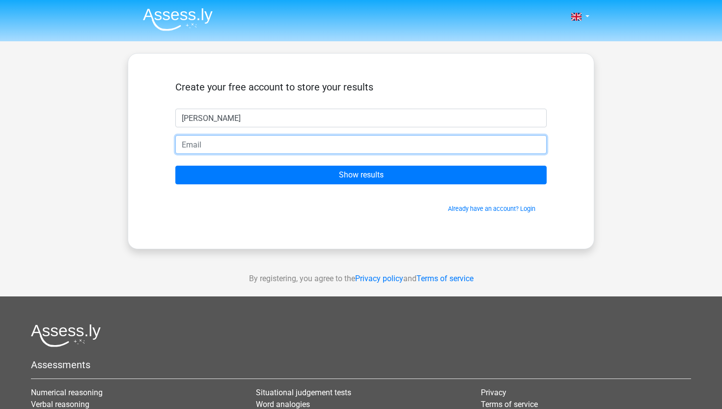
click at [266, 141] on input "email" at bounding box center [360, 144] width 371 height 19
type input "[EMAIL_ADDRESS][DOMAIN_NAME]"
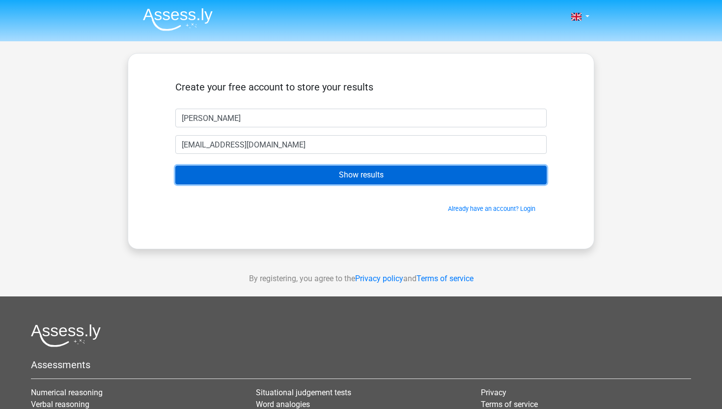
click at [290, 176] on input "Show results" at bounding box center [360, 175] width 371 height 19
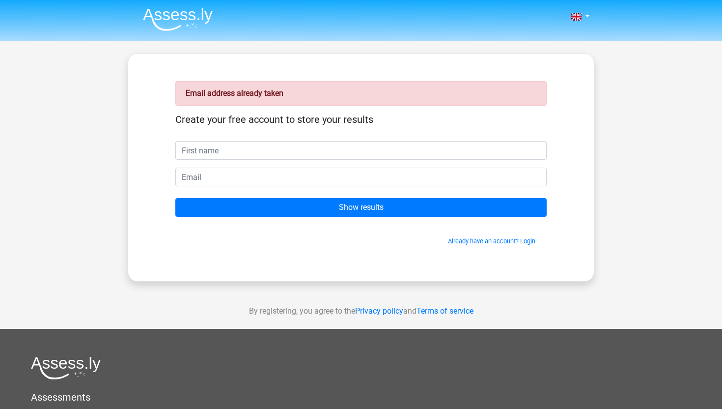
click at [329, 159] on input "text" at bounding box center [360, 150] width 371 height 19
type input "[PERSON_NAME]"
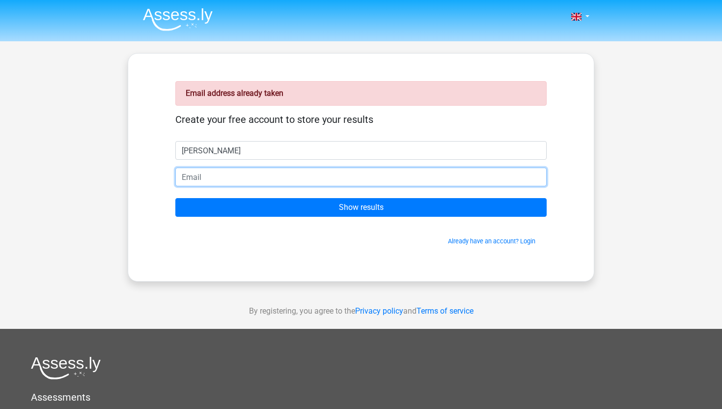
click at [270, 176] on input "email" at bounding box center [360, 177] width 371 height 19
type input "[PERSON_NAME][EMAIL_ADDRESS][DOMAIN_NAME]"
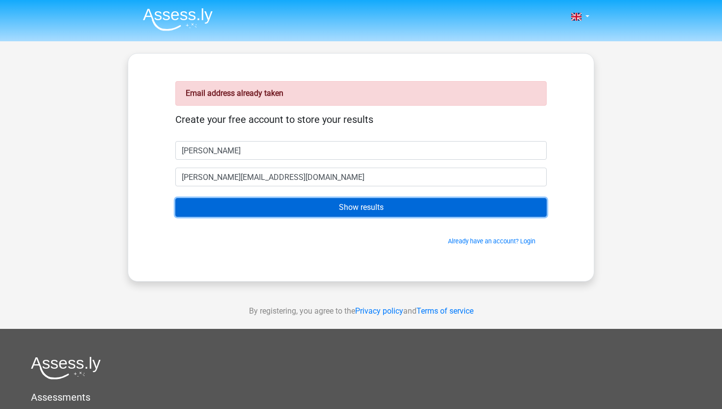
click at [290, 212] on input "Show results" at bounding box center [360, 207] width 371 height 19
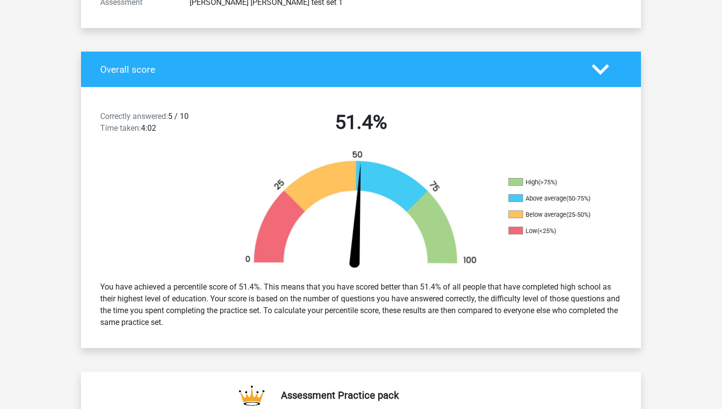
scroll to position [113, 0]
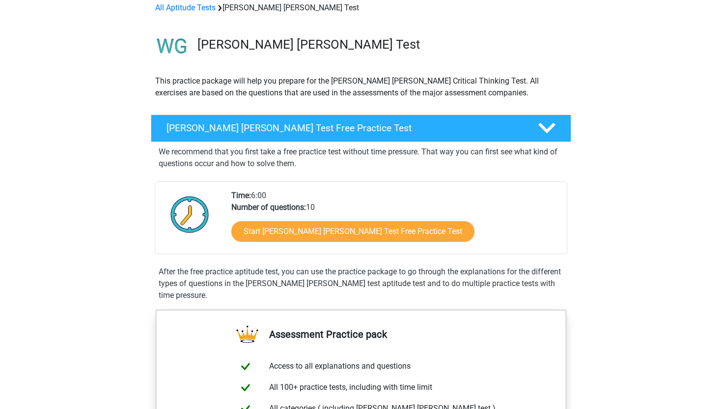
scroll to position [41, 0]
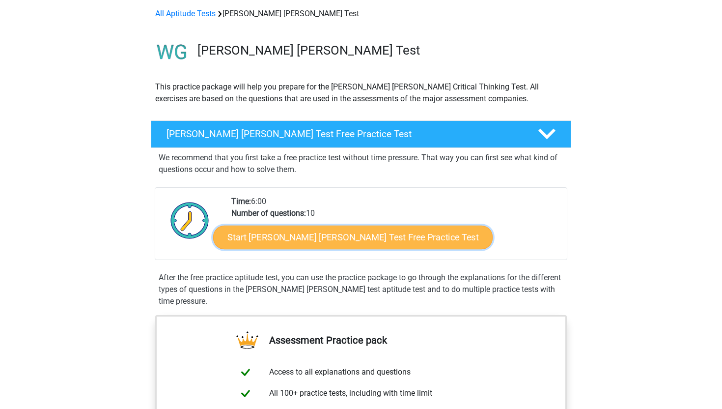
click at [278, 244] on link "Start [PERSON_NAME] [PERSON_NAME] Test Free Practice Test" at bounding box center [353, 238] width 280 height 24
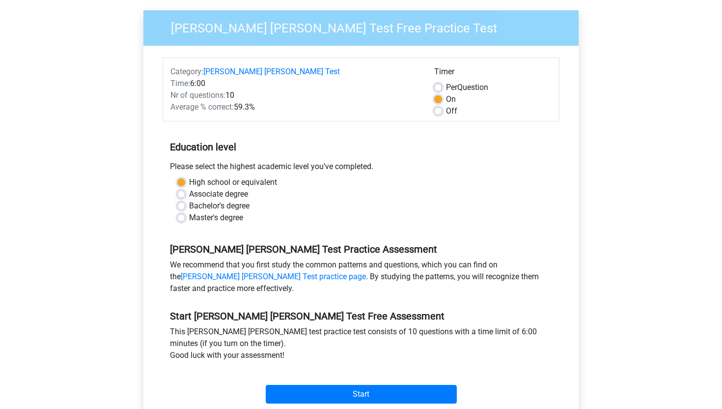
scroll to position [86, 0]
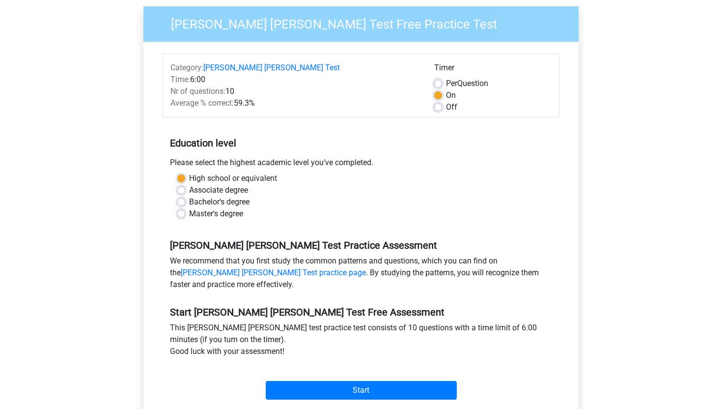
click at [189, 208] on label "Master's degree" at bounding box center [216, 214] width 54 height 12
click at [183, 208] on input "Master's degree" at bounding box center [181, 213] width 8 height 10
radio input "true"
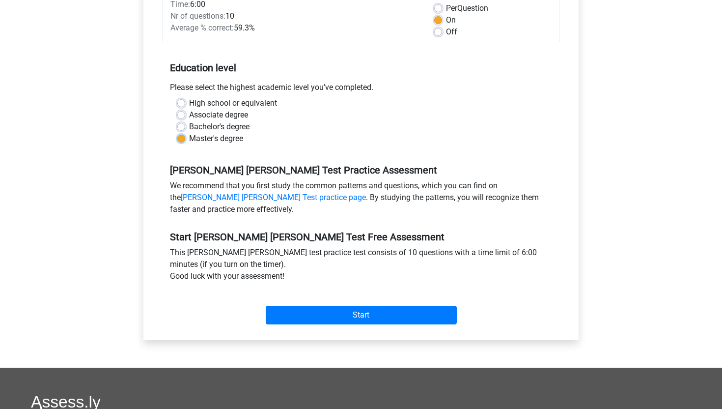
scroll to position [165, 0]
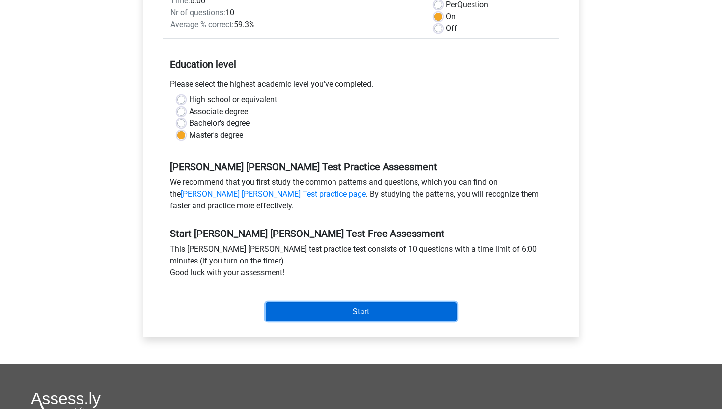
click at [319, 302] on input "Start" at bounding box center [361, 311] width 191 height 19
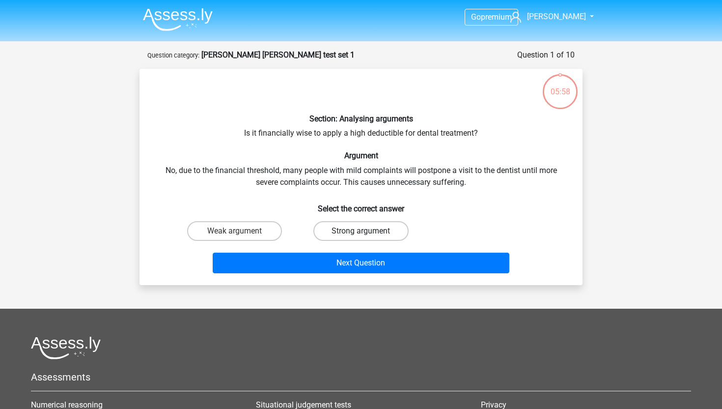
click at [355, 233] on label "Strong argument" at bounding box center [360, 231] width 95 height 20
click at [361, 233] on input "Strong argument" at bounding box center [364, 234] width 6 height 6
radio input "true"
click at [267, 227] on label "Weak argument" at bounding box center [234, 231] width 95 height 20
click at [241, 231] on input "Weak argument" at bounding box center [238, 234] width 6 height 6
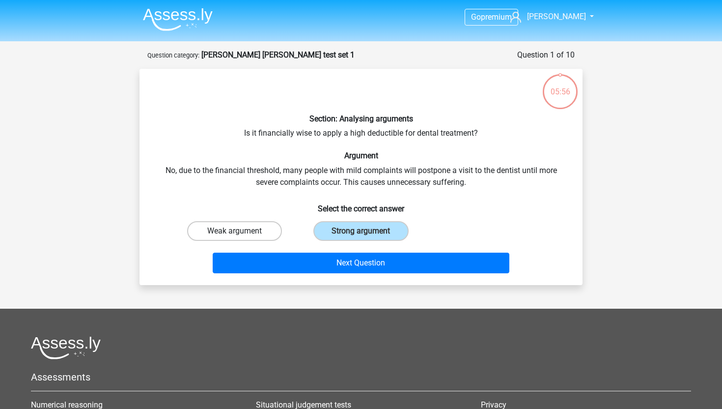
radio input "true"
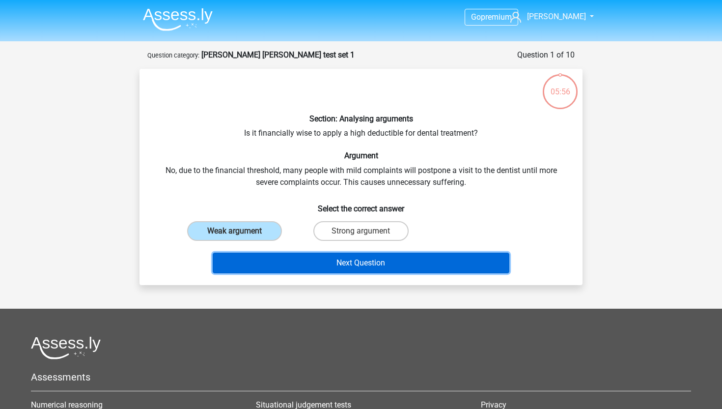
click at [298, 267] on button "Next Question" at bounding box center [361, 263] width 297 height 21
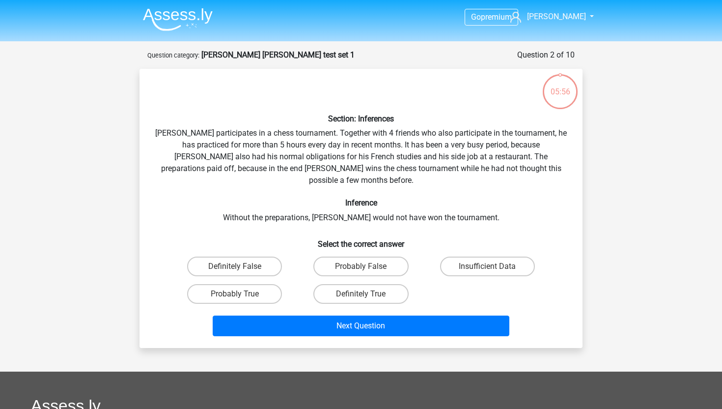
scroll to position [49, 0]
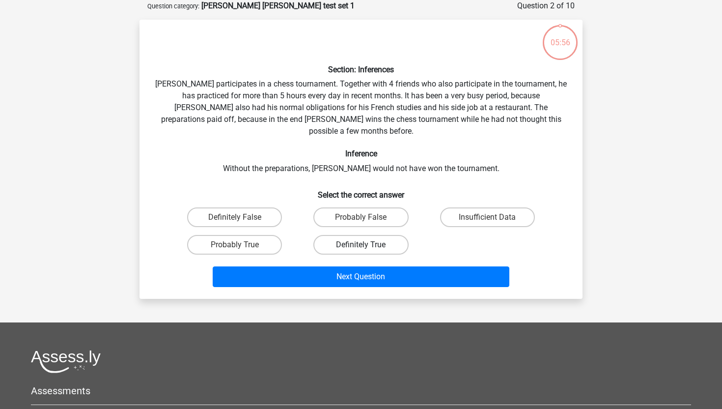
click at [374, 235] on label "Definitely True" at bounding box center [360, 245] width 95 height 20
click at [367, 245] on input "Definitely True" at bounding box center [364, 248] width 6 height 6
radio input "true"
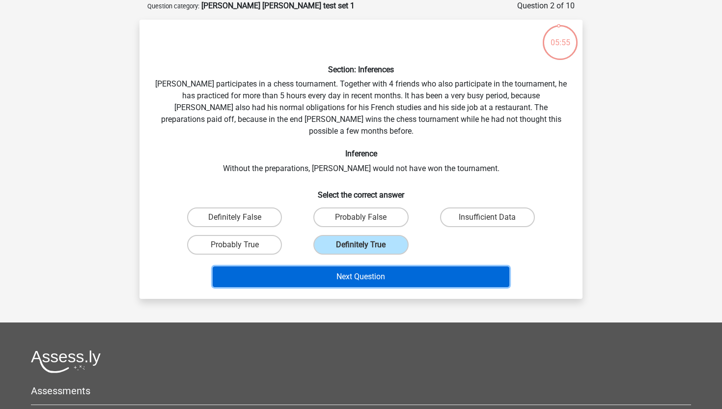
click at [360, 267] on button "Next Question" at bounding box center [361, 276] width 297 height 21
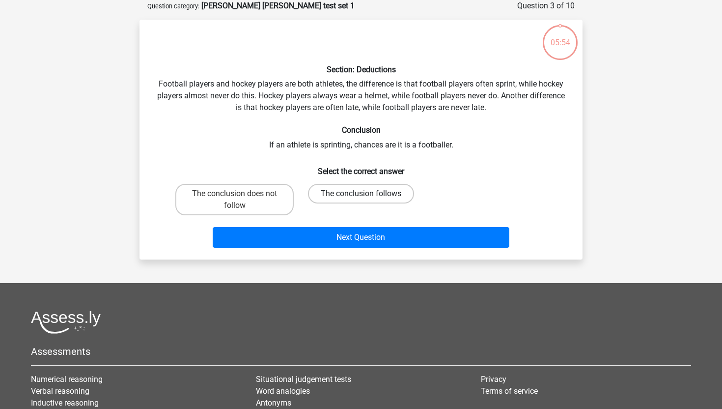
click at [375, 195] on label "The conclusion follows" at bounding box center [361, 194] width 106 height 20
click at [367, 195] on input "The conclusion follows" at bounding box center [364, 197] width 6 height 6
radio input "true"
click at [257, 191] on label "The conclusion does not follow" at bounding box center [234, 199] width 118 height 31
click at [241, 194] on input "The conclusion does not follow" at bounding box center [238, 197] width 6 height 6
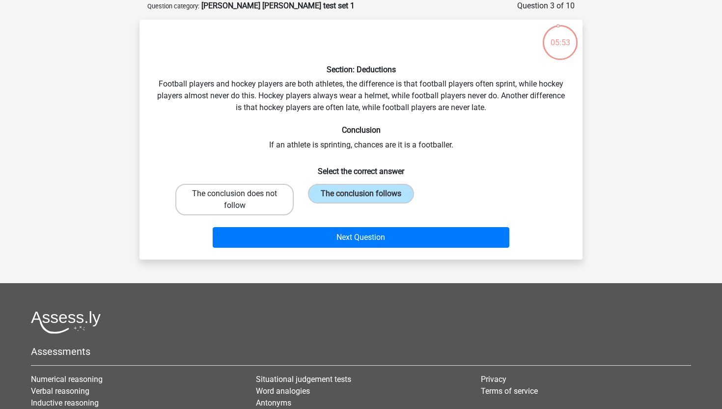
radio input "true"
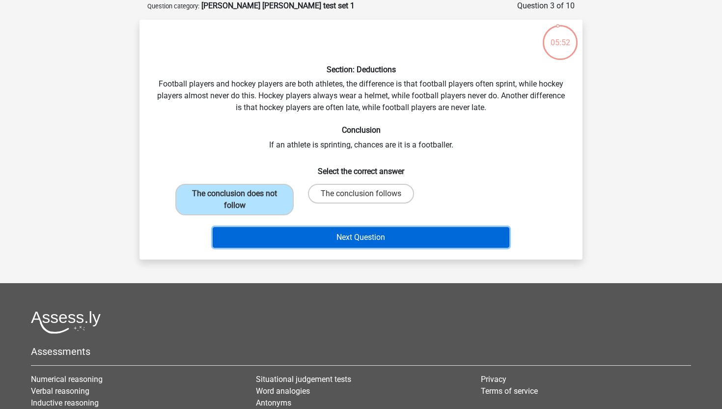
click at [301, 230] on button "Next Question" at bounding box center [361, 237] width 297 height 21
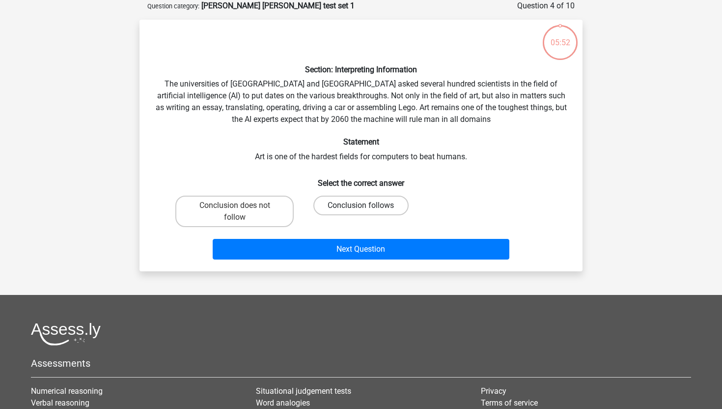
click at [360, 206] on label "Conclusion follows" at bounding box center [360, 206] width 95 height 20
click at [361, 206] on input "Conclusion follows" at bounding box center [364, 208] width 6 height 6
radio input "true"
click at [235, 202] on label "Conclusion does not follow" at bounding box center [234, 211] width 118 height 31
click at [235, 205] on input "Conclusion does not follow" at bounding box center [238, 208] width 6 height 6
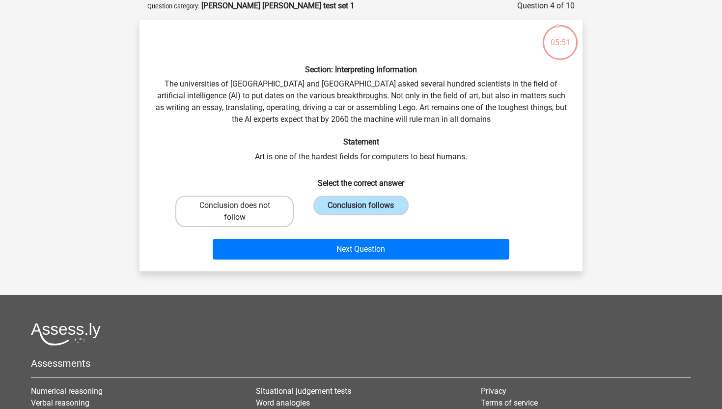
radio input "true"
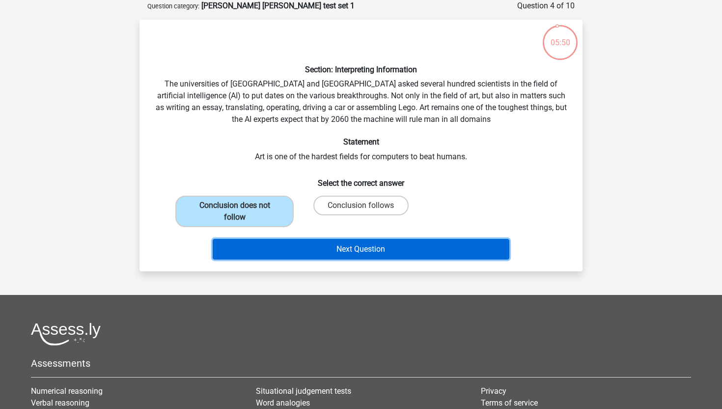
click at [287, 250] on button "Next Question" at bounding box center [361, 249] width 297 height 21
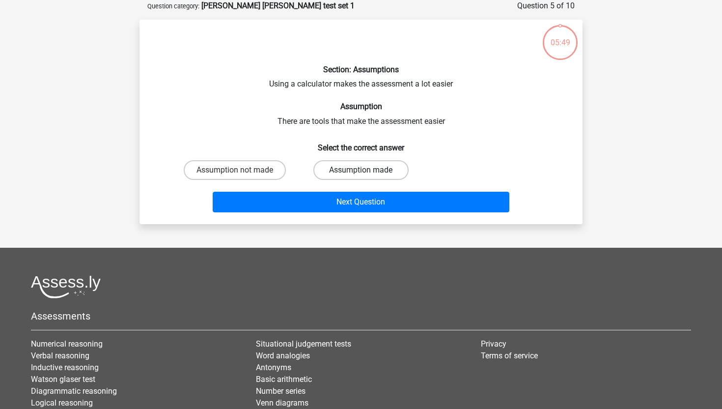
click at [373, 171] on label "Assumption made" at bounding box center [360, 170] width 95 height 20
click at [367, 171] on input "Assumption made" at bounding box center [364, 173] width 6 height 6
radio input "true"
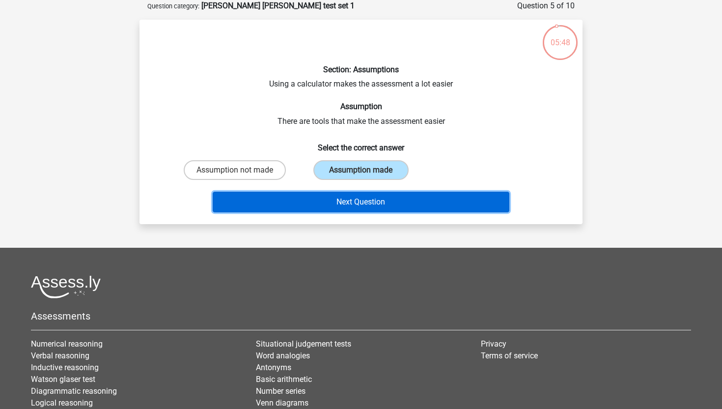
click at [372, 206] on button "Next Question" at bounding box center [361, 202] width 297 height 21
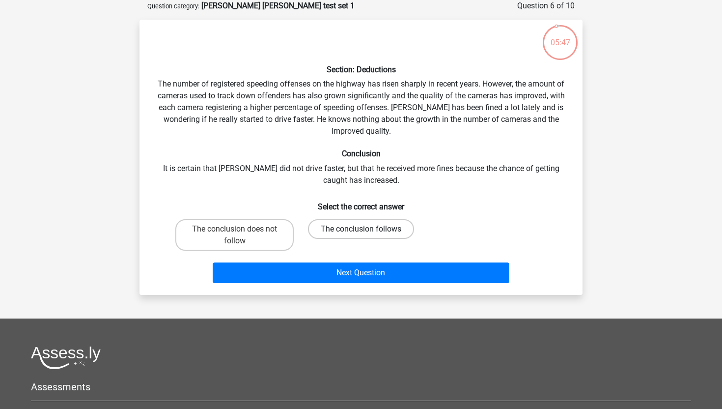
click at [343, 229] on label "The conclusion follows" at bounding box center [361, 229] width 106 height 20
click at [361, 229] on input "The conclusion follows" at bounding box center [364, 232] width 6 height 6
radio input "true"
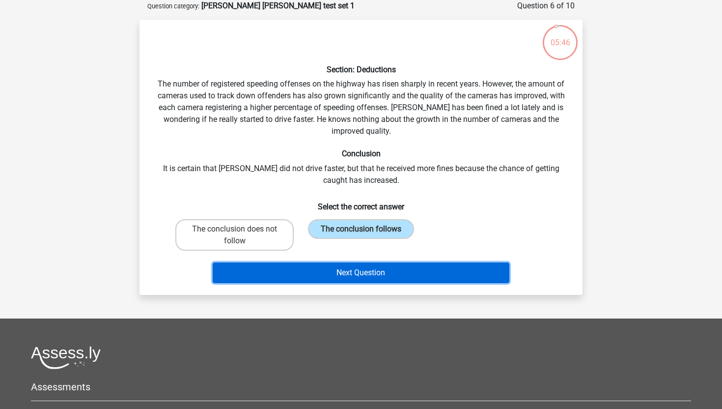
click at [342, 275] on button "Next Question" at bounding box center [361, 272] width 297 height 21
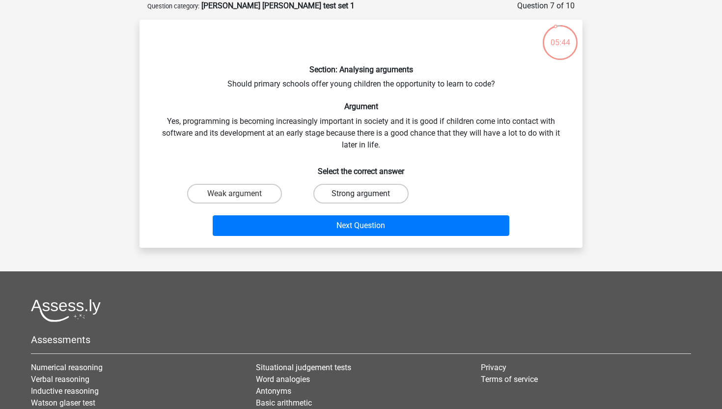
click at [324, 197] on label "Strong argument" at bounding box center [360, 194] width 95 height 20
click at [361, 197] on input "Strong argument" at bounding box center [364, 197] width 6 height 6
radio input "true"
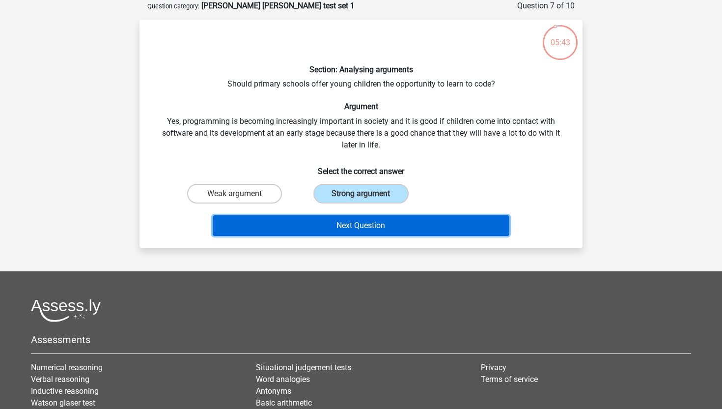
click at [327, 221] on button "Next Question" at bounding box center [361, 225] width 297 height 21
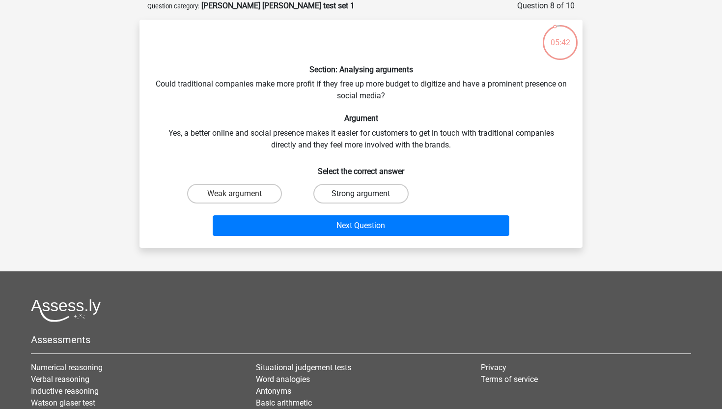
click at [347, 189] on label "Strong argument" at bounding box center [360, 194] width 95 height 20
click at [361, 194] on input "Strong argument" at bounding box center [364, 197] width 6 height 6
radio input "true"
click at [252, 195] on label "Weak argument" at bounding box center [234, 194] width 95 height 20
click at [241, 195] on input "Weak argument" at bounding box center [238, 197] width 6 height 6
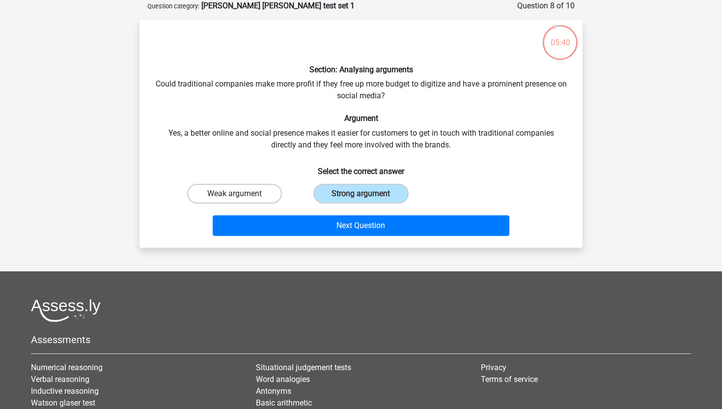
radio input "true"
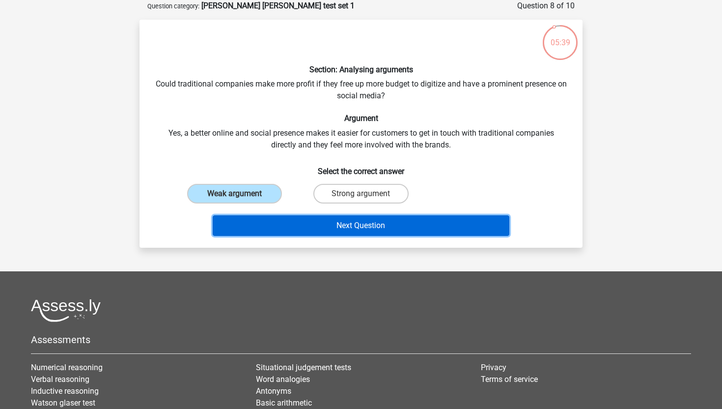
click at [337, 227] on button "Next Question" at bounding box center [361, 225] width 297 height 21
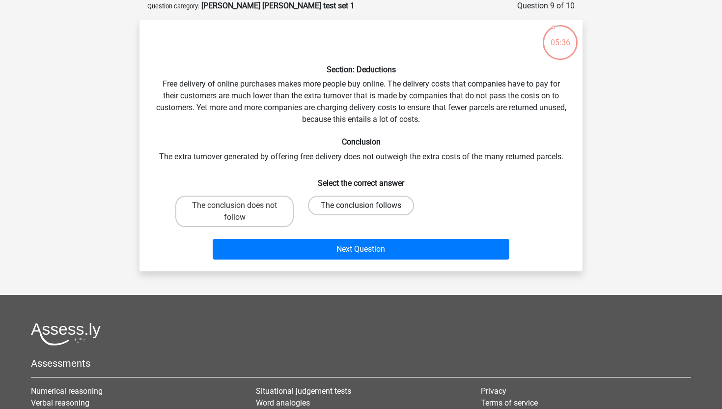
click at [343, 205] on label "The conclusion follows" at bounding box center [361, 206] width 106 height 20
click at [361, 205] on input "The conclusion follows" at bounding box center [364, 208] width 6 height 6
radio input "true"
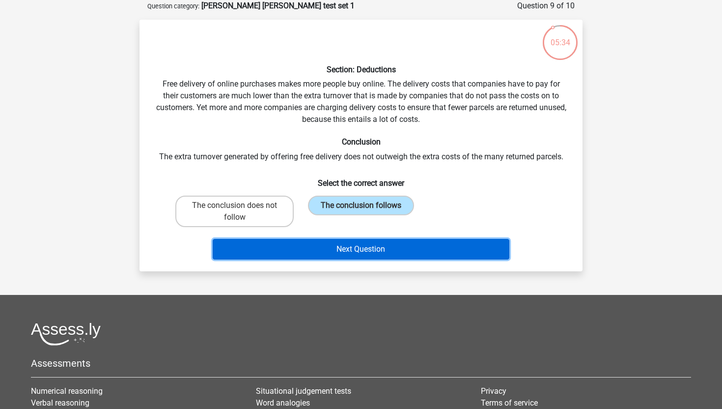
click at [340, 247] on button "Next Question" at bounding box center [361, 249] width 297 height 21
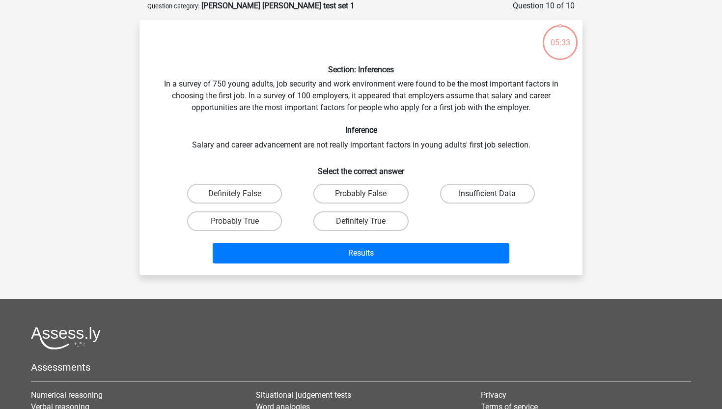
click at [501, 196] on label "Insufficient Data" at bounding box center [487, 194] width 95 height 20
click at [494, 196] on input "Insufficient Data" at bounding box center [490, 197] width 6 height 6
radio input "true"
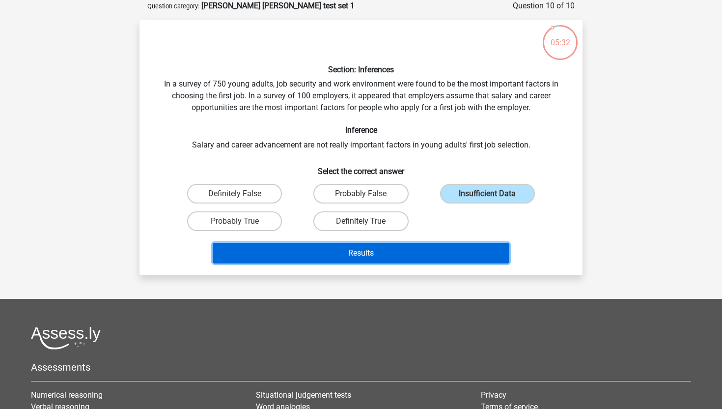
click at [457, 256] on button "Results" at bounding box center [361, 253] width 297 height 21
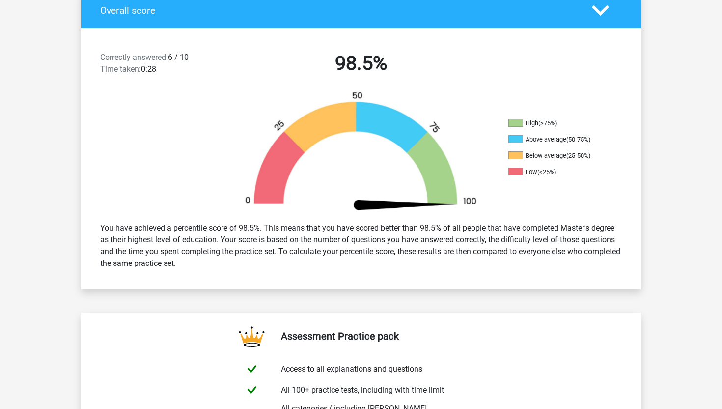
scroll to position [123, 0]
